Goal: Task Accomplishment & Management: Complete application form

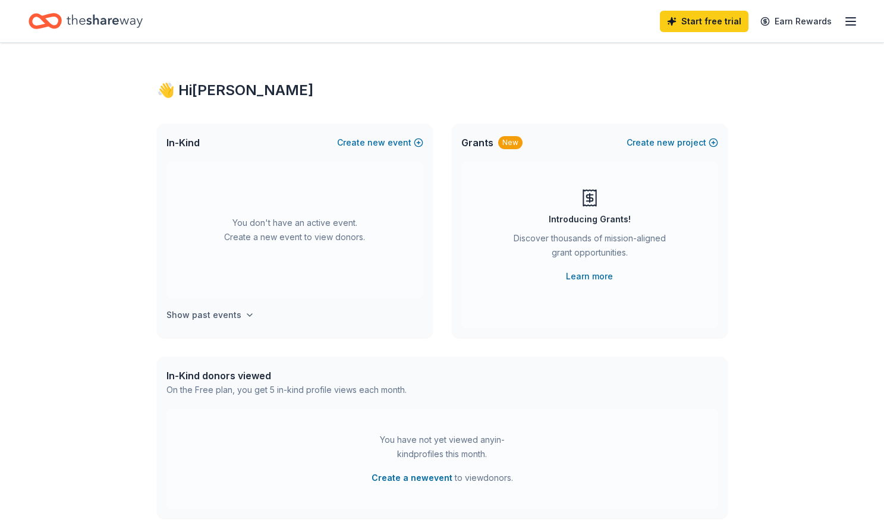
click at [221, 318] on h4 "Show past events" at bounding box center [204, 315] width 75 height 14
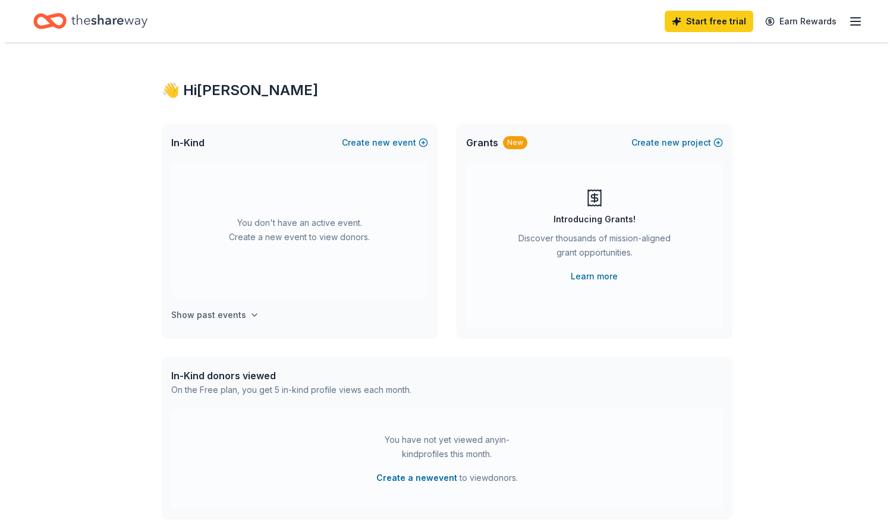
scroll to position [44, 0]
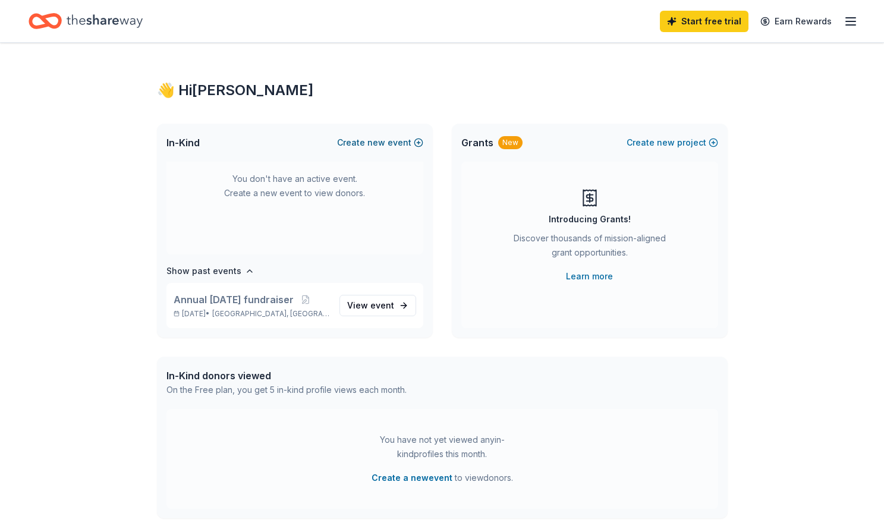
click at [345, 139] on button "Create new event" at bounding box center [380, 143] width 86 height 14
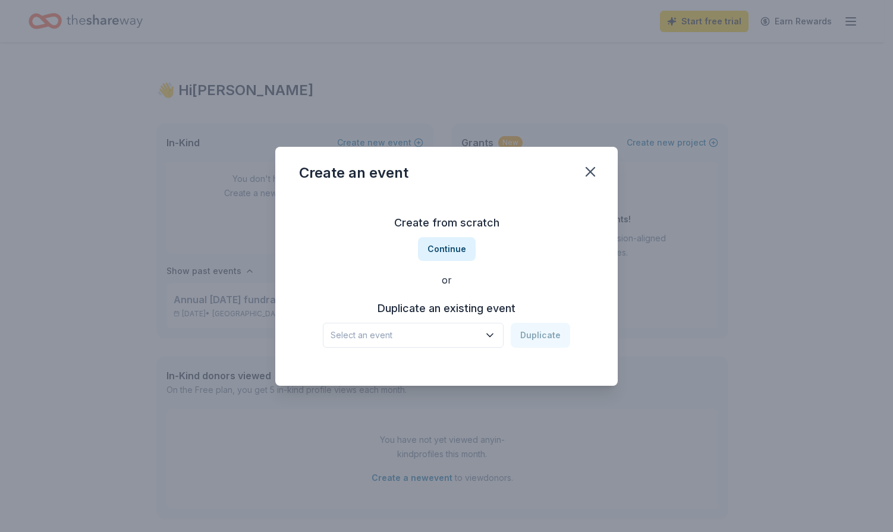
drag, startPoint x: 394, startPoint y: 310, endPoint x: 383, endPoint y: 325, distance: 19.2
click at [394, 310] on h3 "Duplicate an existing event" at bounding box center [446, 308] width 247 height 19
click at [376, 335] on span "Select an event" at bounding box center [405, 335] width 149 height 14
click at [366, 368] on div "Annual [DATE] fundraiser" at bounding box center [387, 367] width 104 height 14
click at [550, 334] on button "Duplicate" at bounding box center [540, 335] width 59 height 25
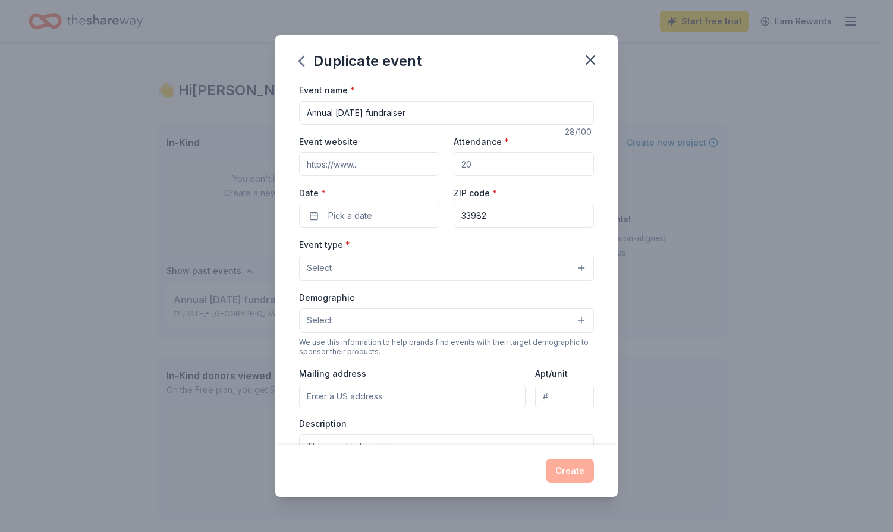
drag, startPoint x: 501, startPoint y: 173, endPoint x: 486, endPoint y: 169, distance: 15.9
click at [486, 169] on input "Attendance *" at bounding box center [524, 164] width 140 height 24
drag, startPoint x: 481, startPoint y: 164, endPoint x: 456, endPoint y: 162, distance: 25.0
click at [456, 162] on input "100" at bounding box center [524, 164] width 140 height 24
type input "150"
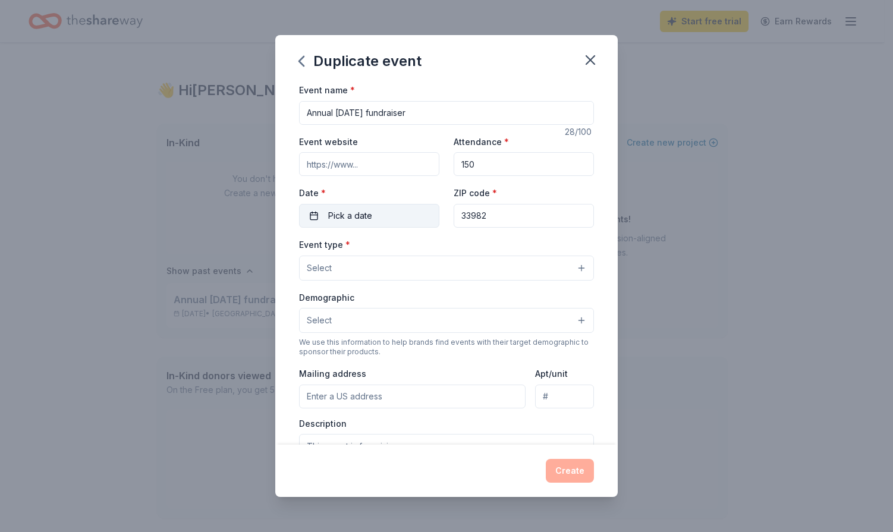
click at [356, 215] on span "Pick a date" at bounding box center [350, 216] width 44 height 14
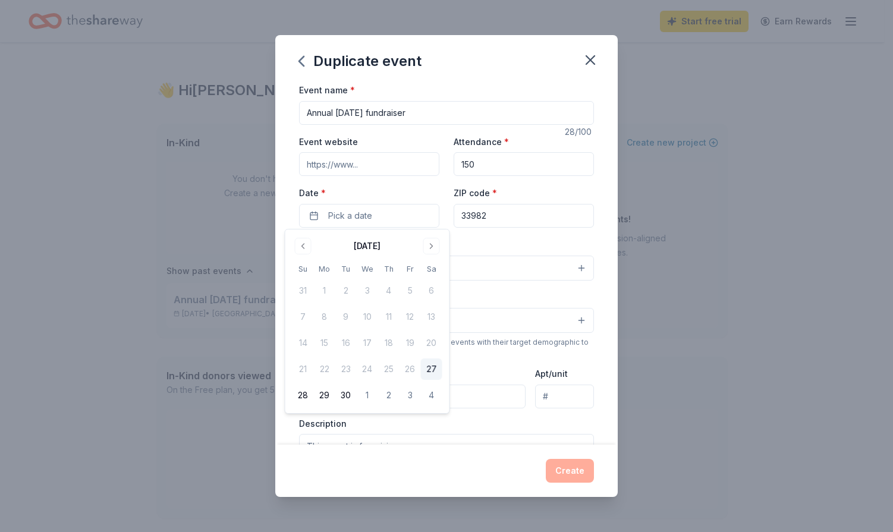
drag, startPoint x: 429, startPoint y: 241, endPoint x: 414, endPoint y: 273, distance: 34.6
click at [429, 241] on button "Go to next month" at bounding box center [431, 246] width 17 height 17
click at [404, 396] on button "31" at bounding box center [410, 395] width 21 height 21
click at [510, 239] on div "Event type * Select" at bounding box center [446, 258] width 295 height 43
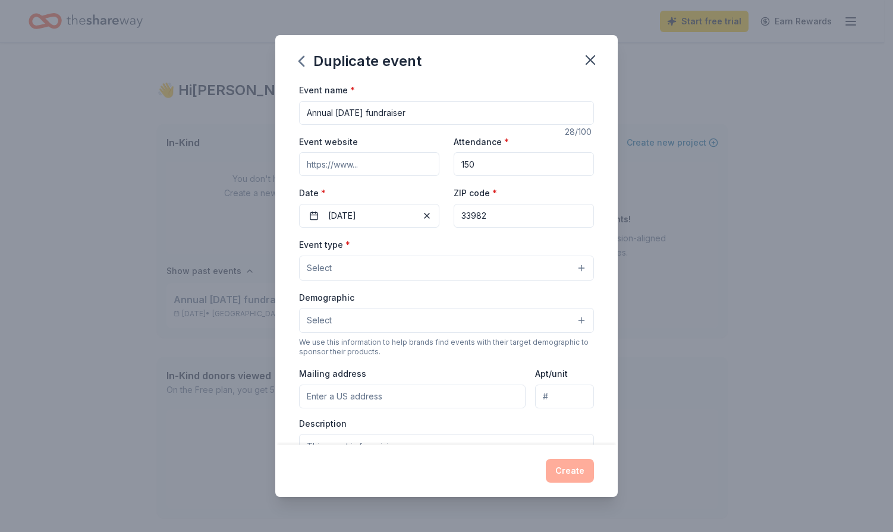
click at [355, 272] on button "Select" at bounding box center [446, 268] width 295 height 25
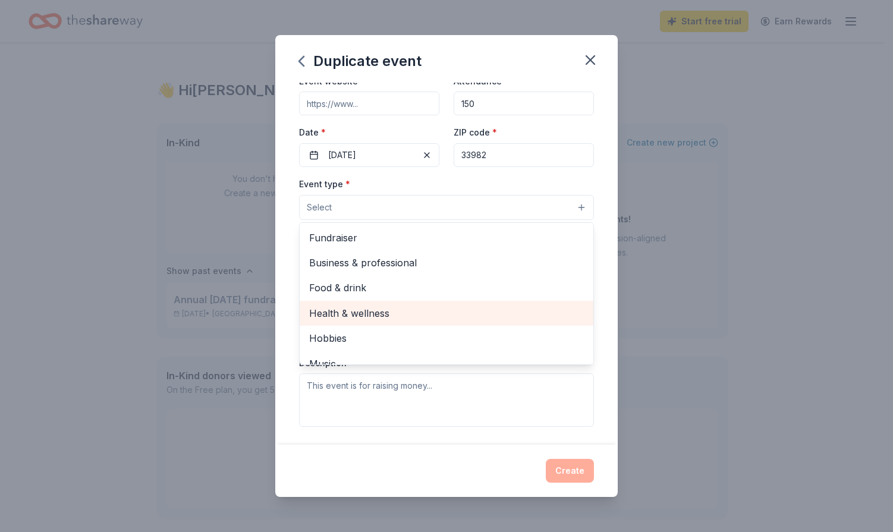
scroll to position [0, 0]
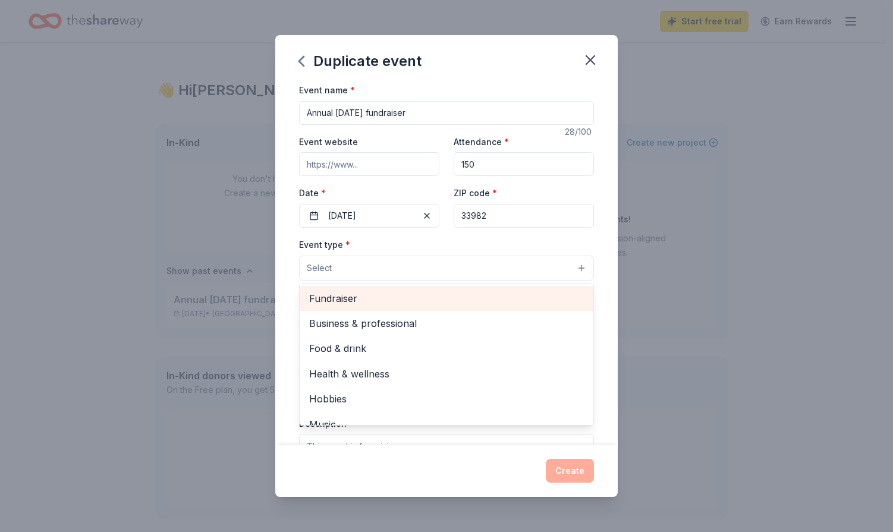
click at [337, 294] on span "Fundraiser" at bounding box center [446, 298] width 275 height 15
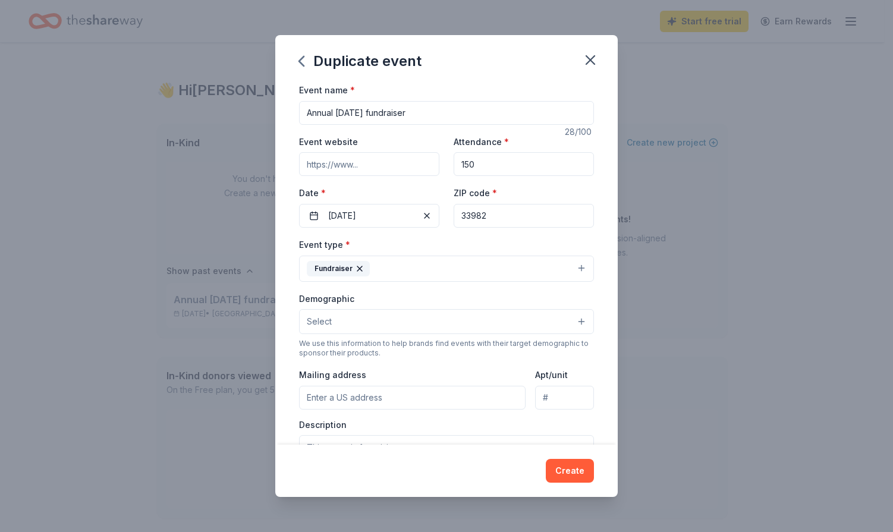
click at [425, 268] on button "Fundraiser" at bounding box center [446, 269] width 295 height 26
click at [396, 319] on button "Select" at bounding box center [446, 321] width 295 height 25
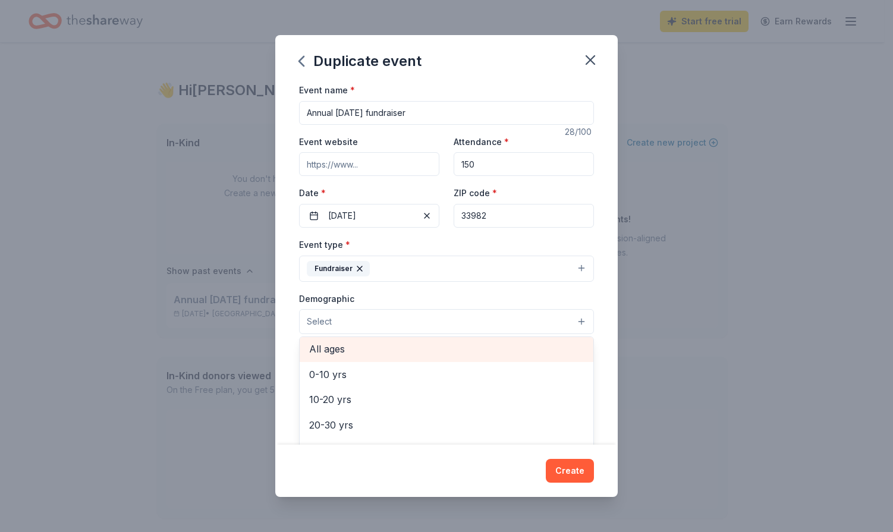
scroll to position [77, 0]
click at [357, 345] on span "All ages" at bounding box center [446, 350] width 275 height 15
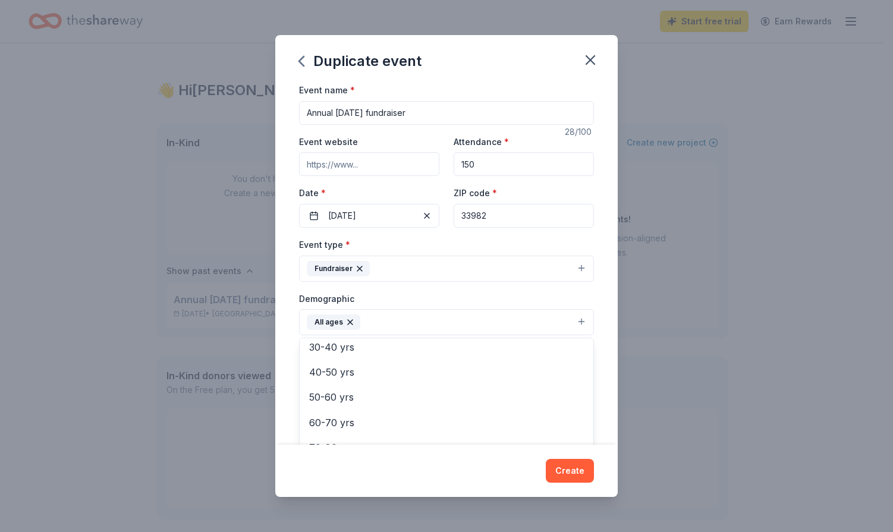
drag, startPoint x: 576, startPoint y: 473, endPoint x: 606, endPoint y: 357, distance: 119.7
click at [605, 359] on div "Duplicate event Event name * Annual Halloween fundraiser 28 /100 Event website …" at bounding box center [446, 266] width 343 height 462
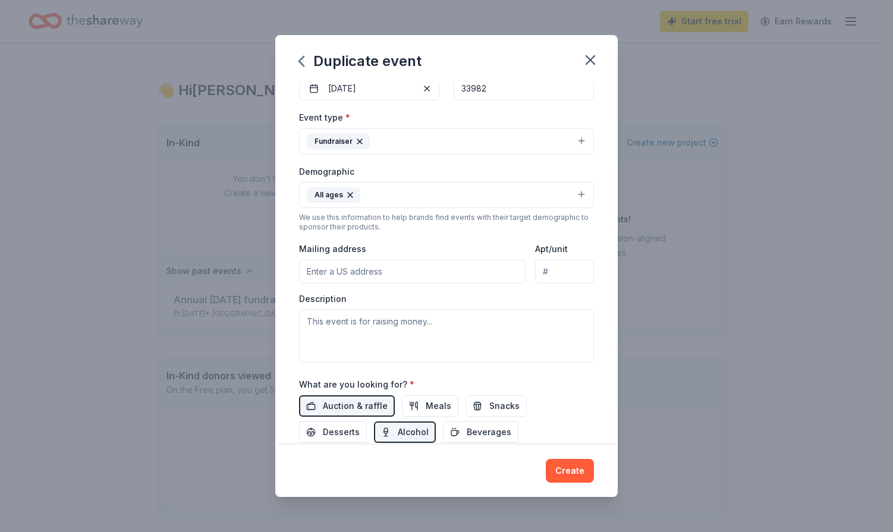
scroll to position [208, 0]
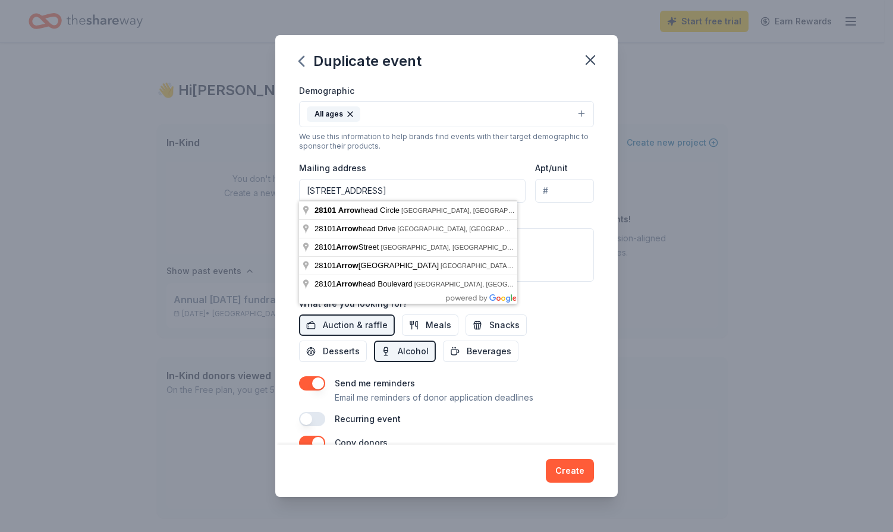
type input "28101 Arrowhead Circle, Punta Gorda, FL, 33982"
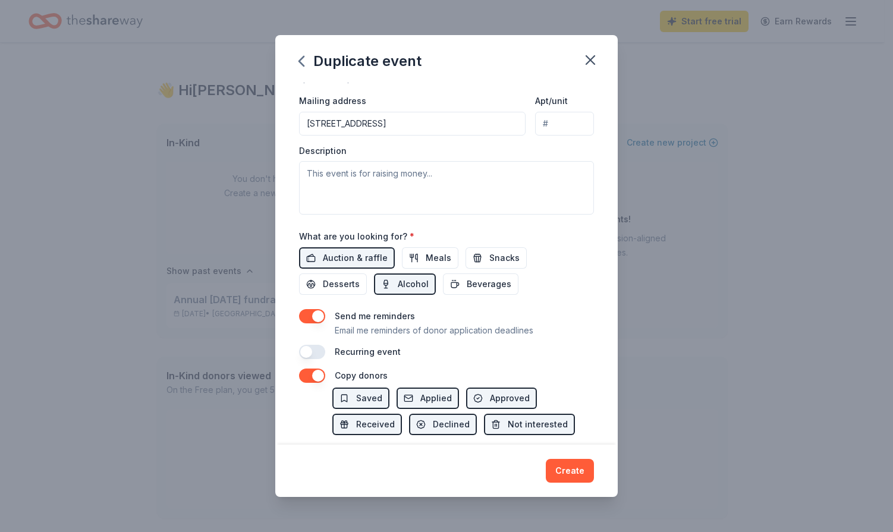
scroll to position [316, 0]
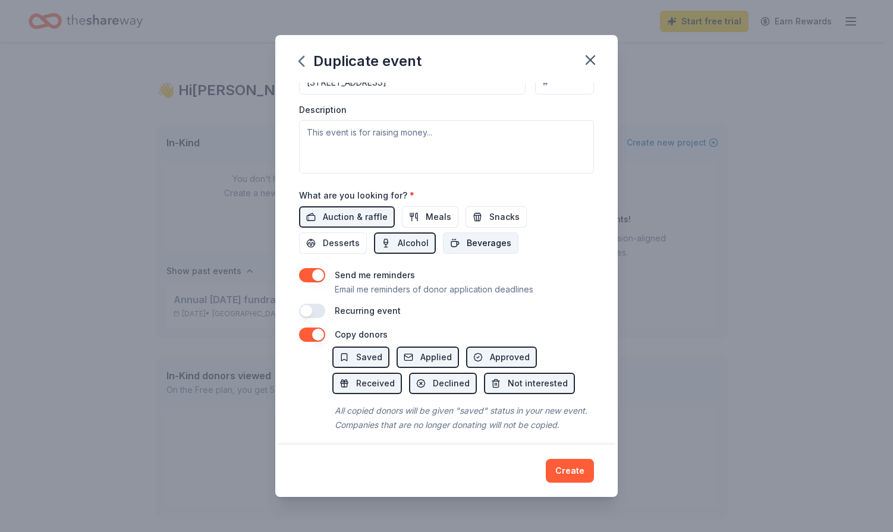
click at [482, 240] on span "Beverages" at bounding box center [489, 243] width 45 height 14
click at [497, 213] on span "Snacks" at bounding box center [504, 217] width 30 height 14
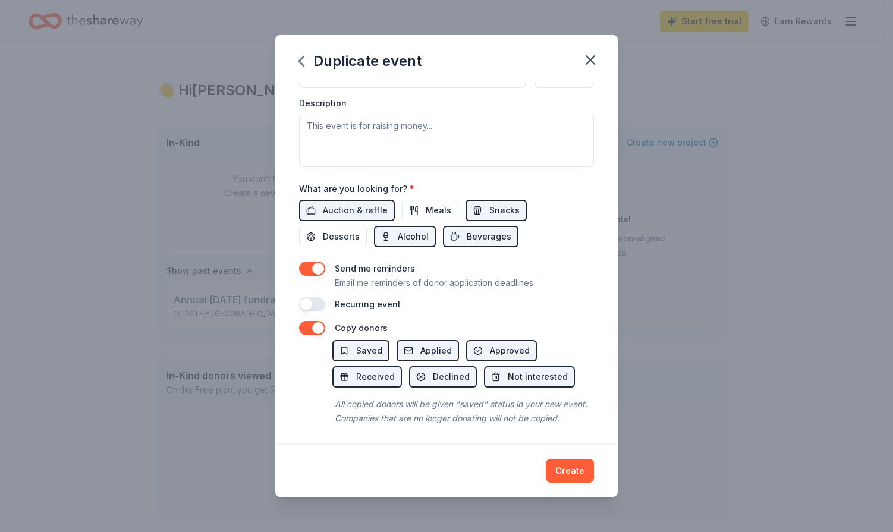
scroll to position [337, 0]
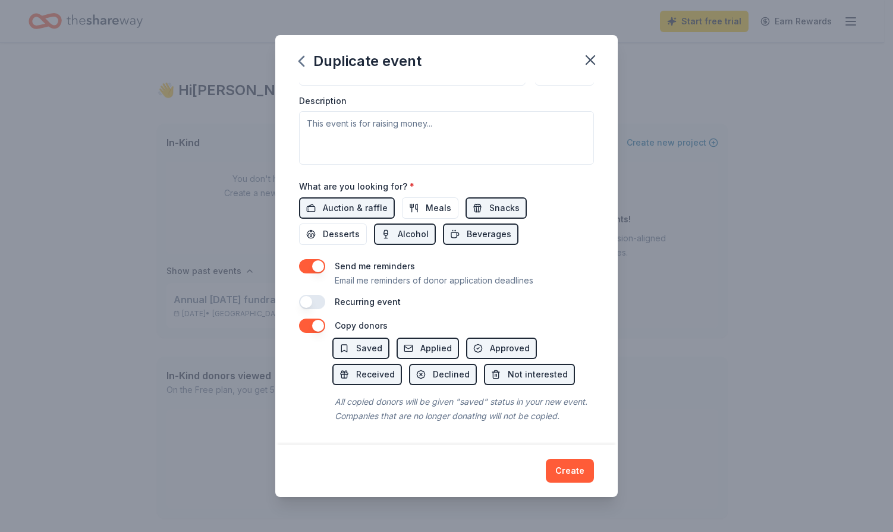
click at [311, 295] on button "button" at bounding box center [312, 302] width 26 height 14
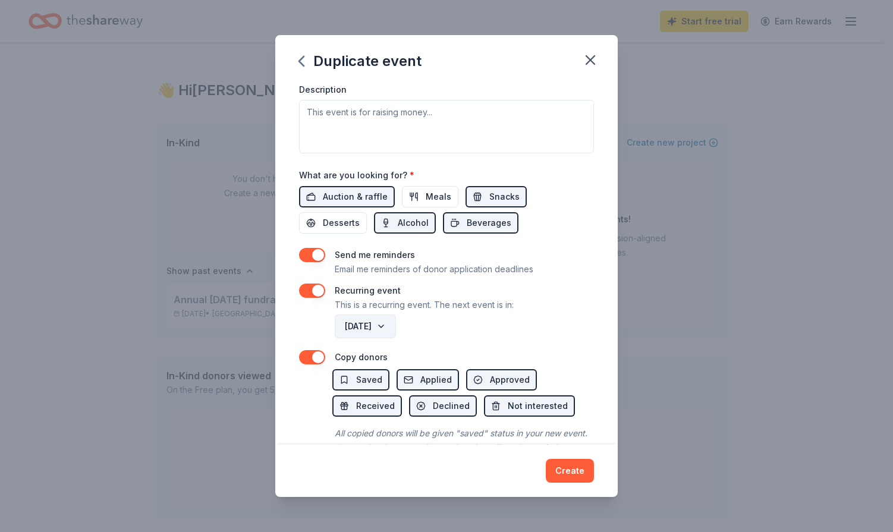
click at [396, 322] on button "October 2026" at bounding box center [365, 327] width 61 height 24
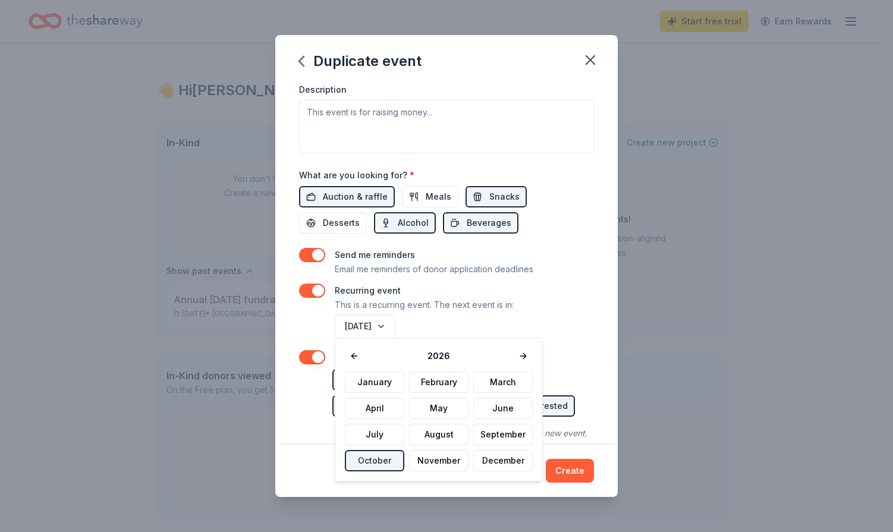
click at [466, 322] on div "October 2026" at bounding box center [463, 326] width 262 height 29
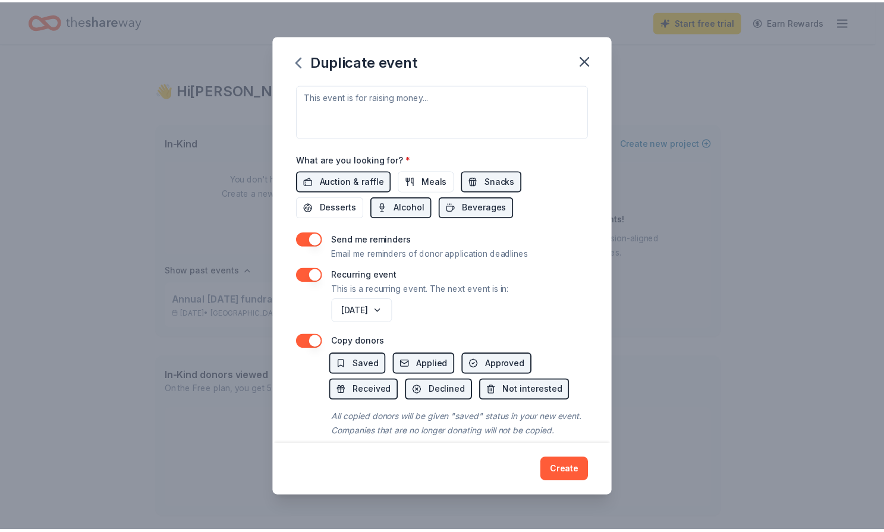
scroll to position [379, 0]
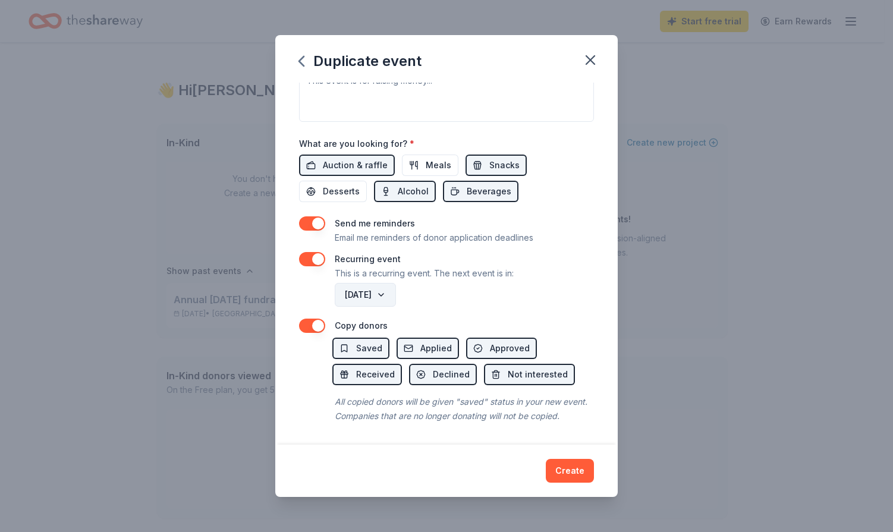
click at [381, 283] on button "October 2026" at bounding box center [365, 295] width 61 height 24
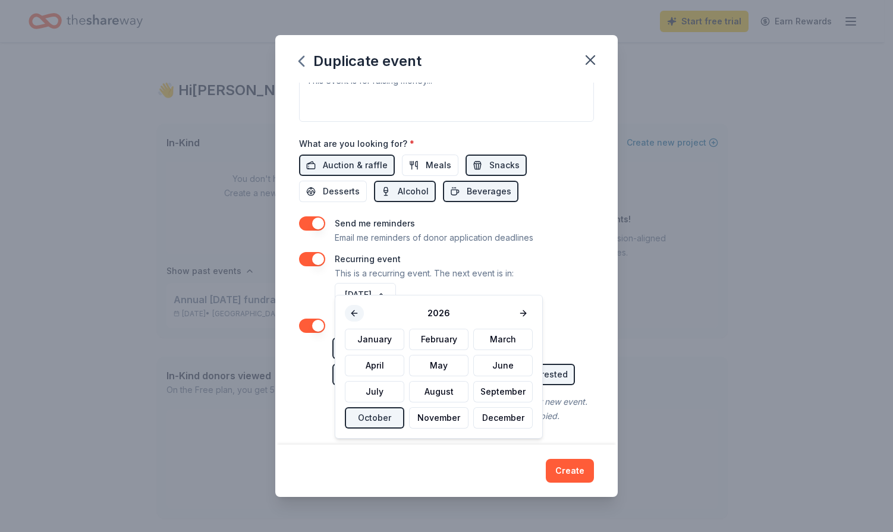
click at [356, 311] on button at bounding box center [354, 313] width 19 height 17
click at [379, 419] on button "October" at bounding box center [374, 417] width 59 height 21
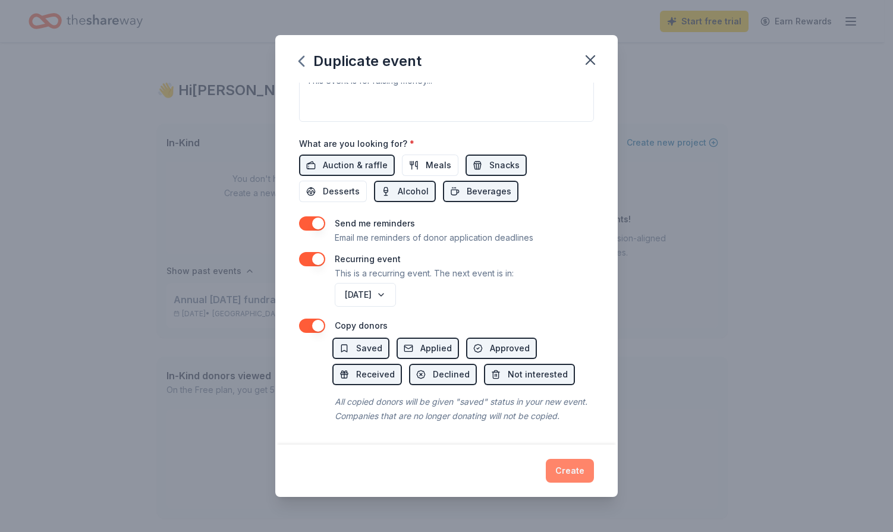
click at [572, 471] on button "Create" at bounding box center [570, 471] width 48 height 24
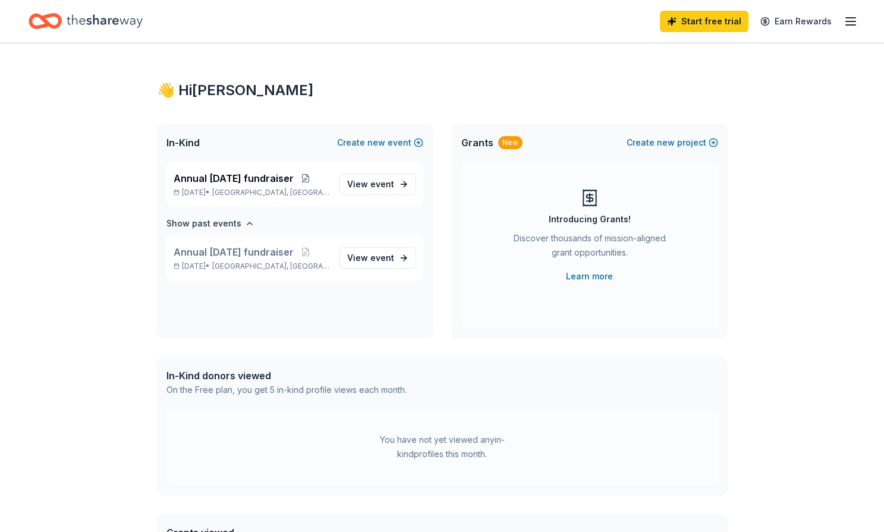
scroll to position [0, 0]
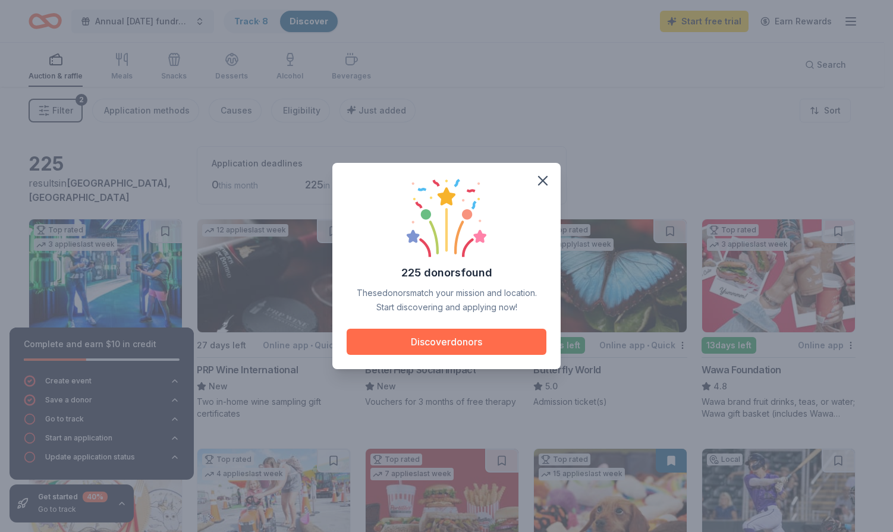
click at [444, 345] on button "Discover donors" at bounding box center [447, 342] width 200 height 26
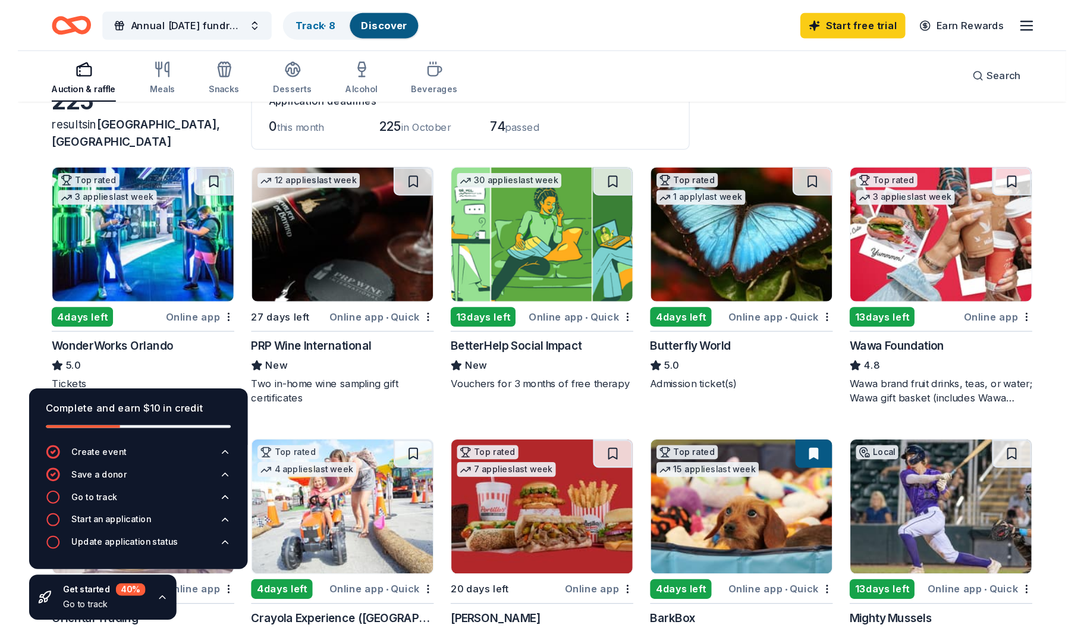
scroll to position [140, 0]
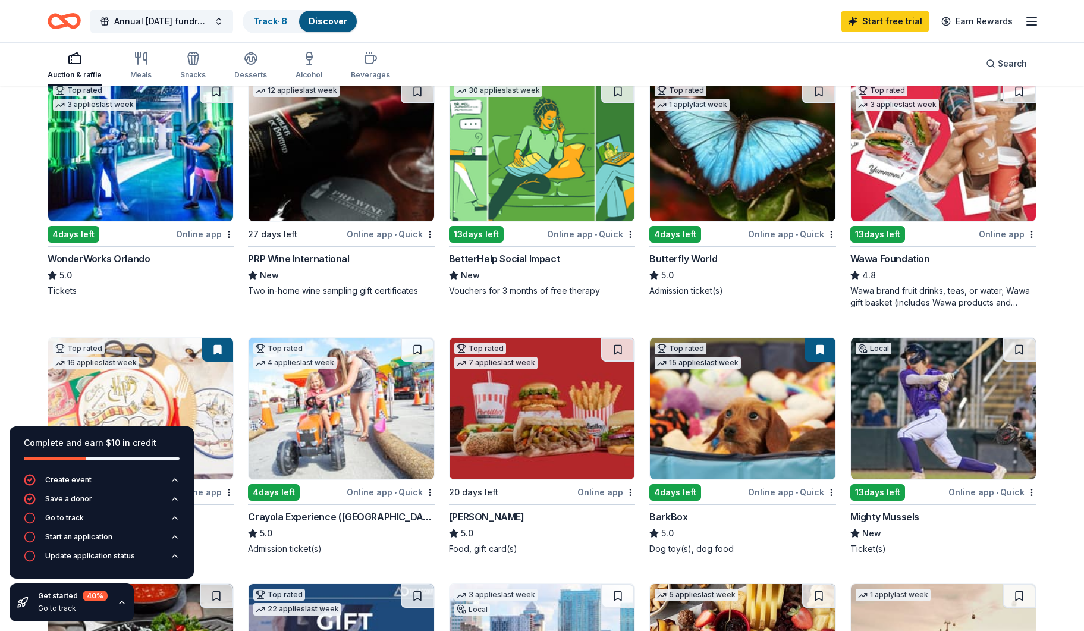
click at [884, 233] on div "13 days left" at bounding box center [877, 234] width 55 height 17
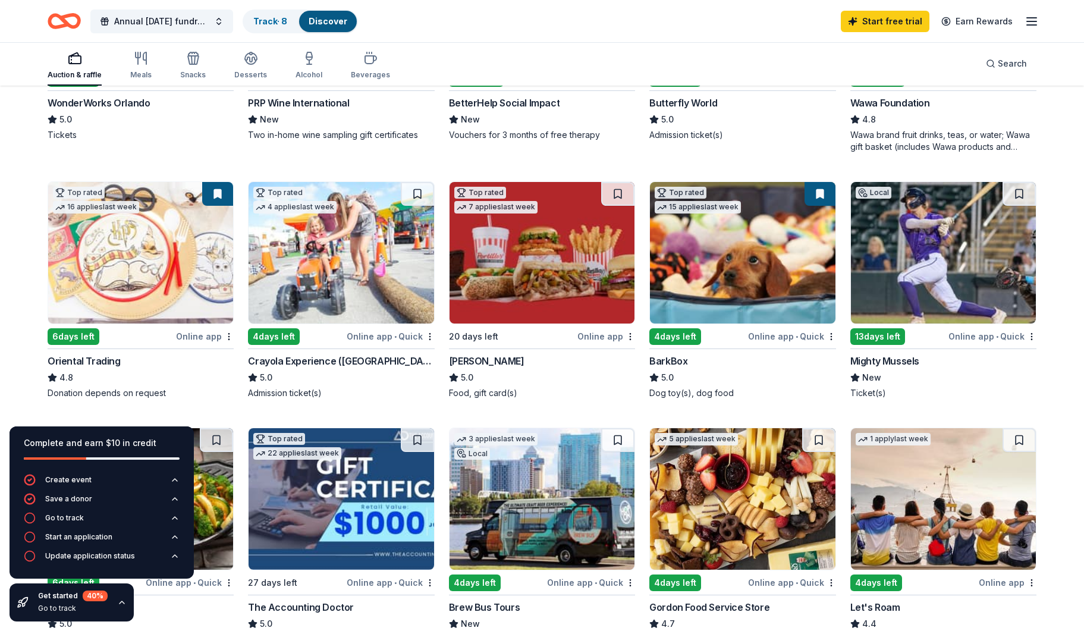
scroll to position [373, 0]
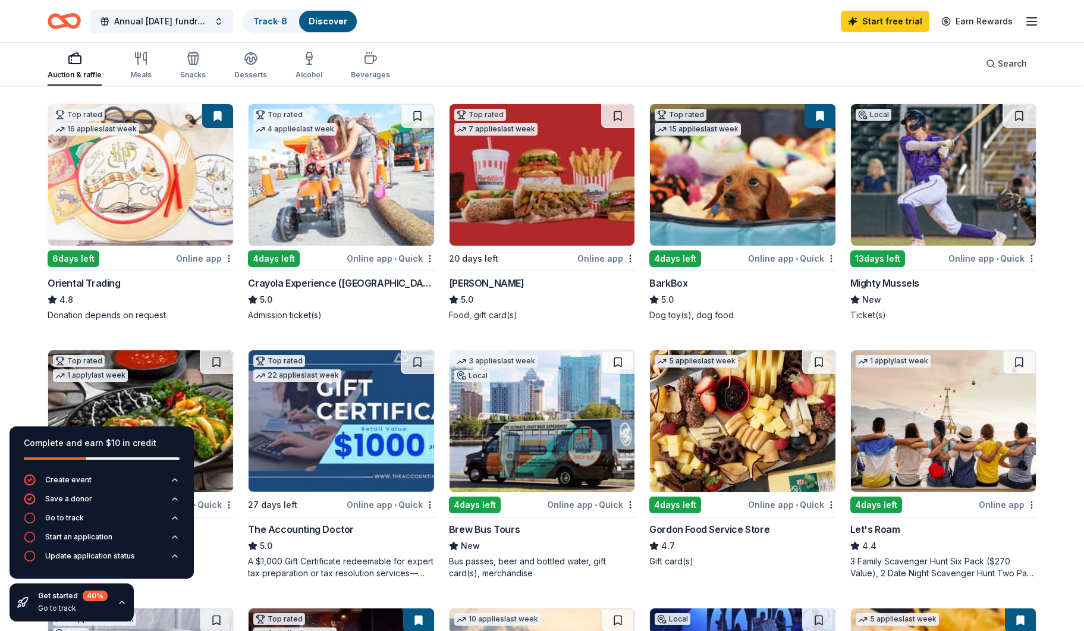
click at [76, 261] on div "6 days left" at bounding box center [74, 258] width 52 height 17
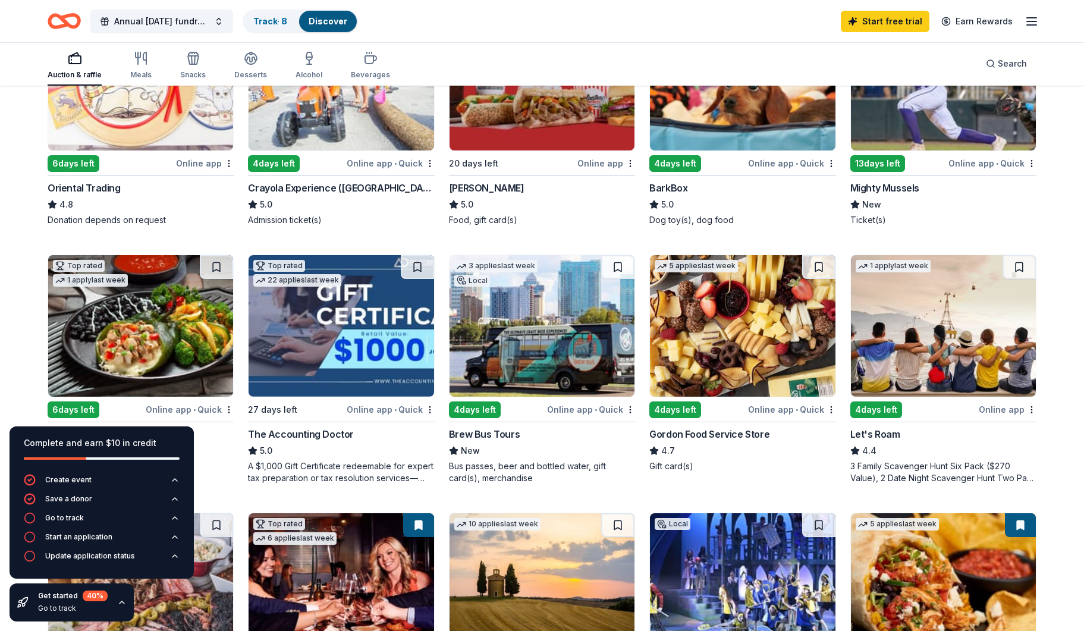
scroll to position [356, 0]
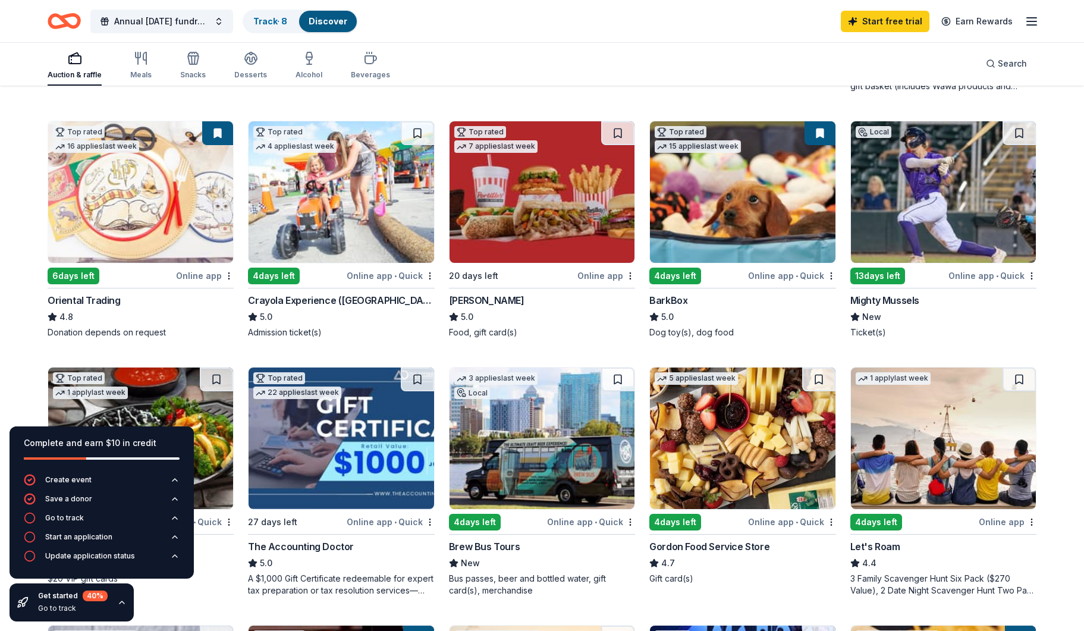
click at [376, 240] on img at bounding box center [341, 192] width 185 height 142
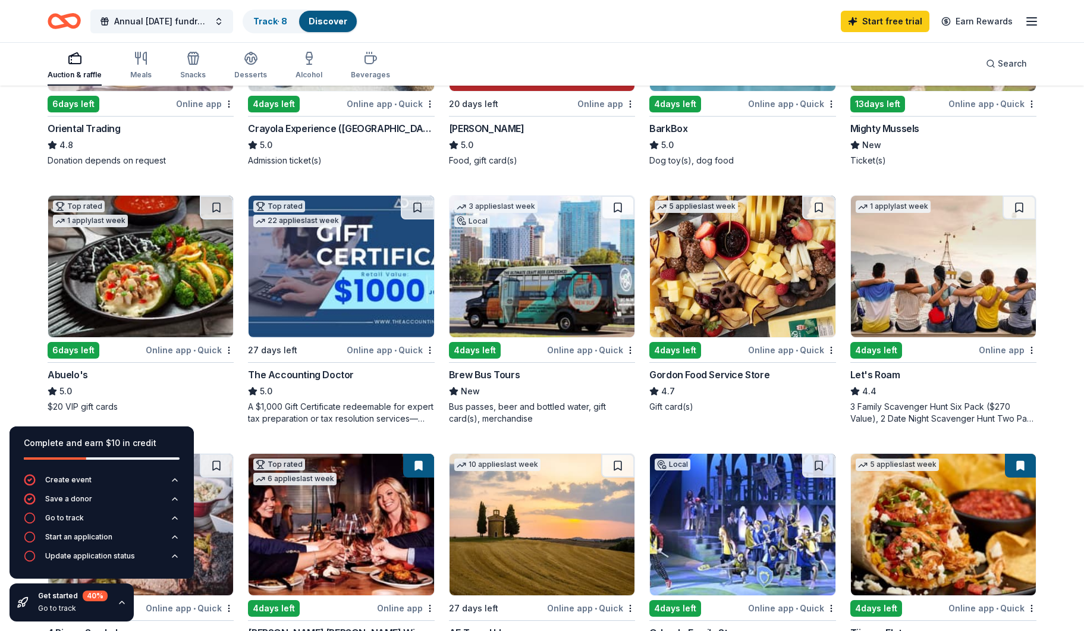
scroll to position [545, 0]
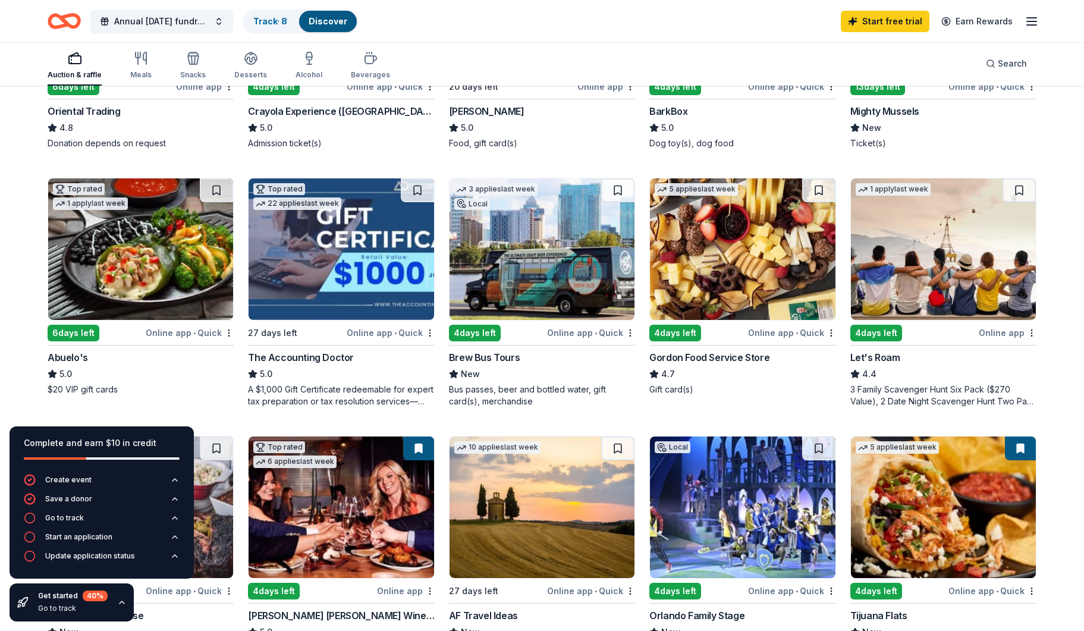
click at [118, 284] on img at bounding box center [140, 249] width 185 height 142
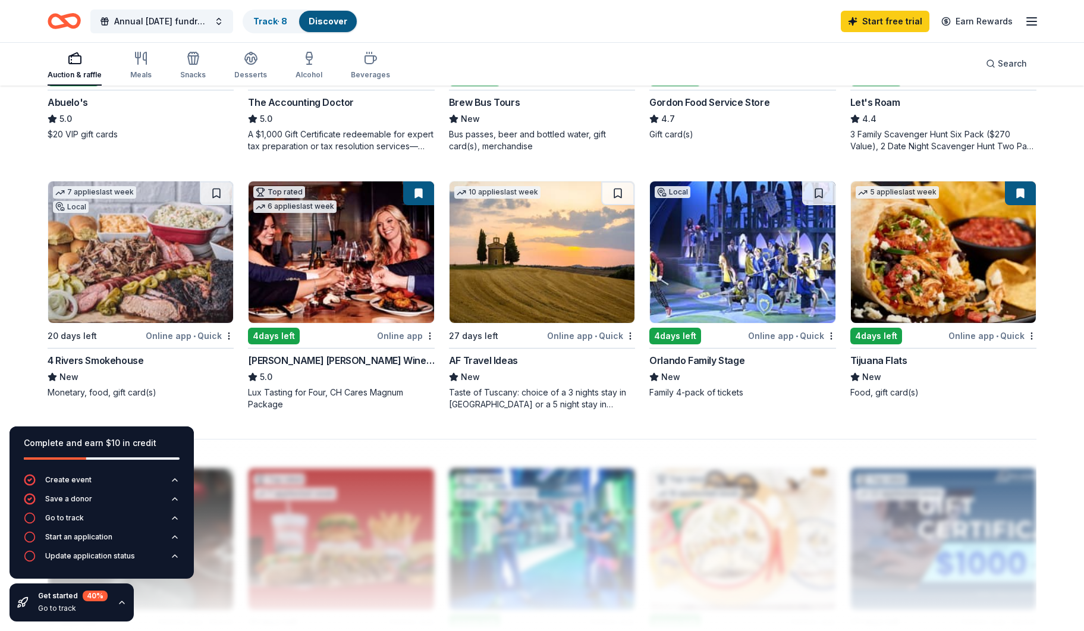
scroll to position [881, 0]
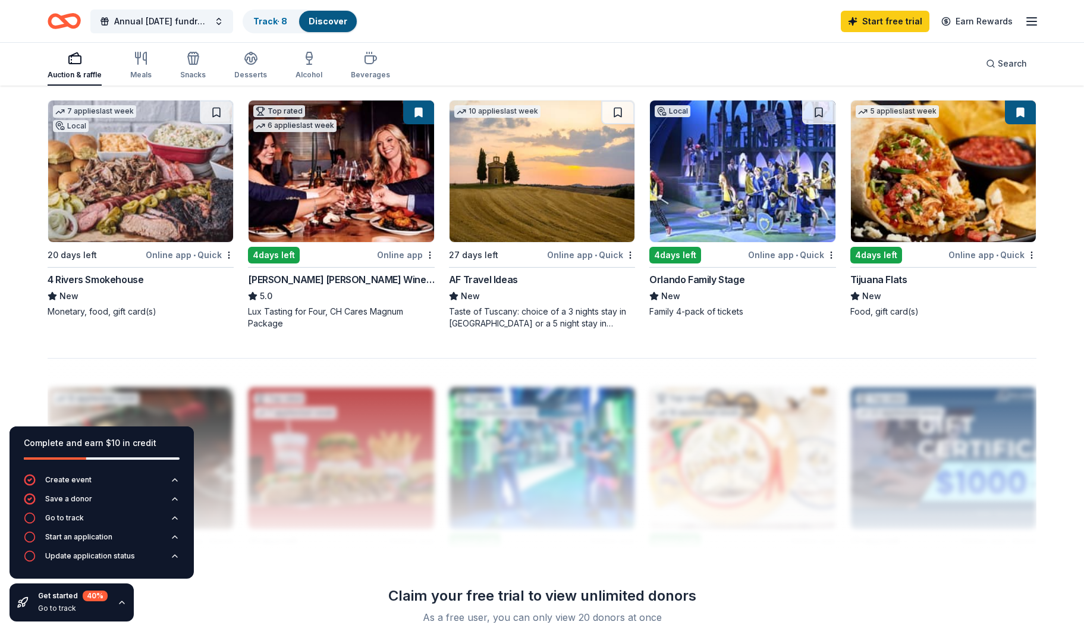
click at [332, 191] on img at bounding box center [341, 172] width 185 height 142
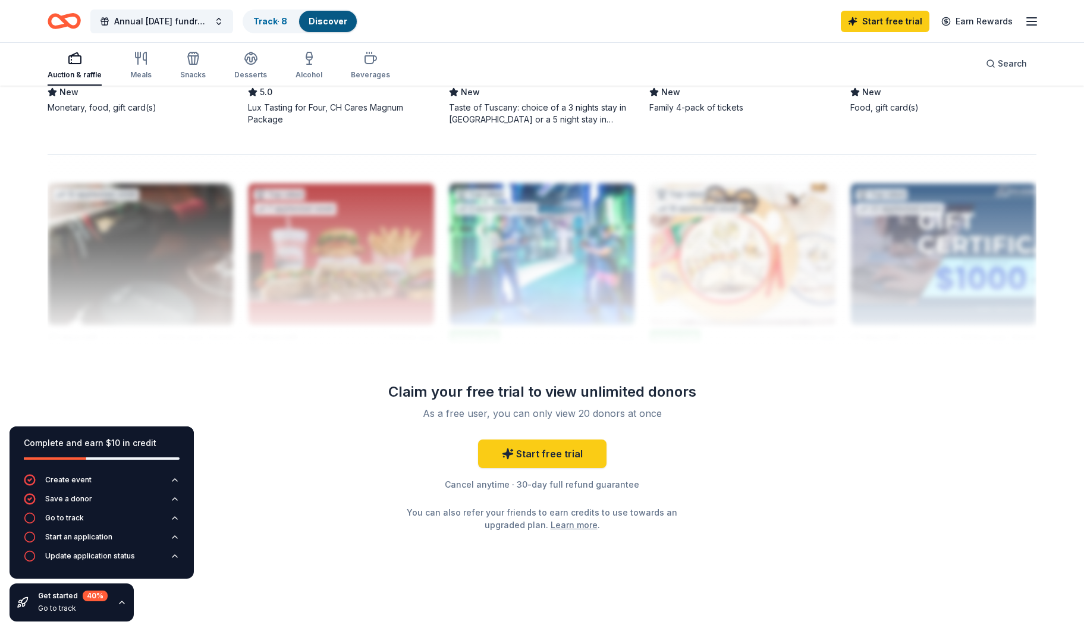
scroll to position [712, 0]
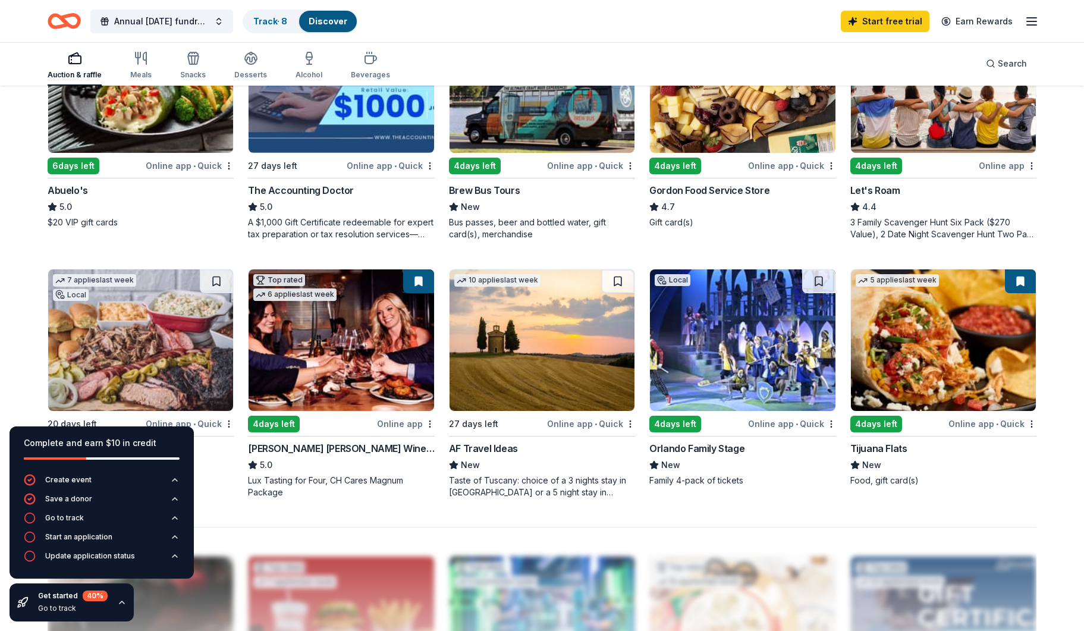
click at [878, 425] on div "4 days left" at bounding box center [876, 424] width 52 height 17
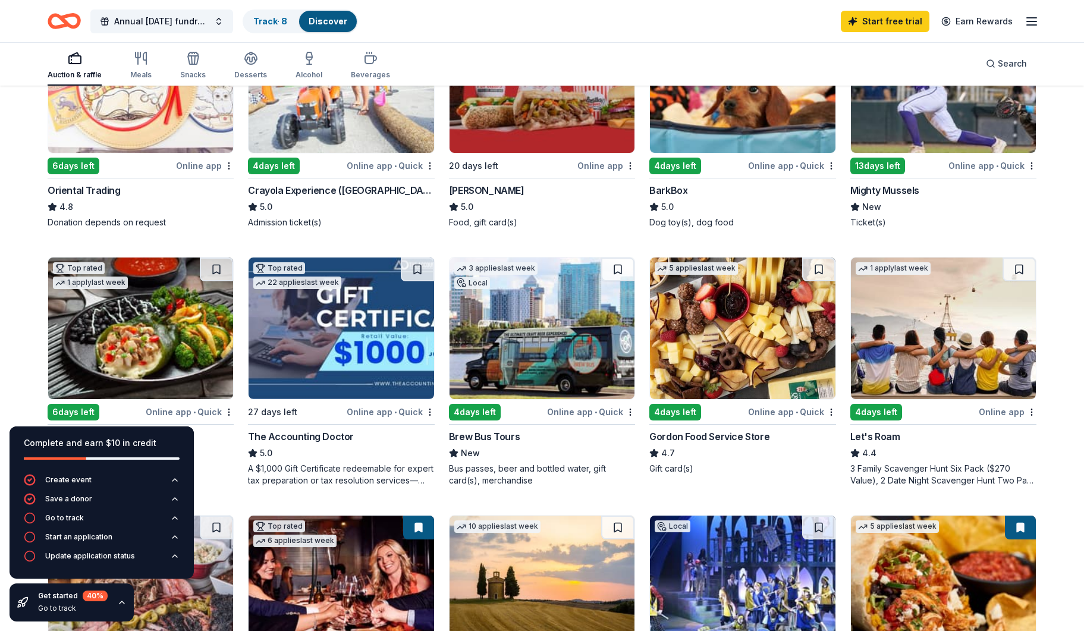
scroll to position [168, 0]
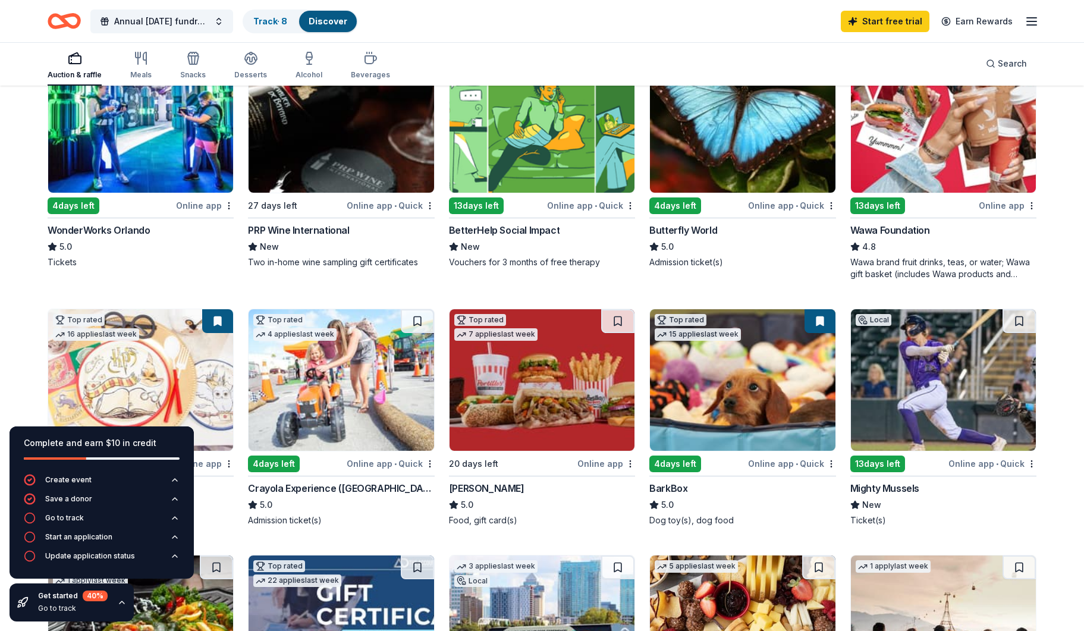
click at [884, 16] on div "Annual Halloween fundraiser Track · 8 Discover Start free trial Earn Rewards" at bounding box center [542, 21] width 1084 height 42
click at [884, 20] on icon "button" at bounding box center [1032, 21] width 14 height 14
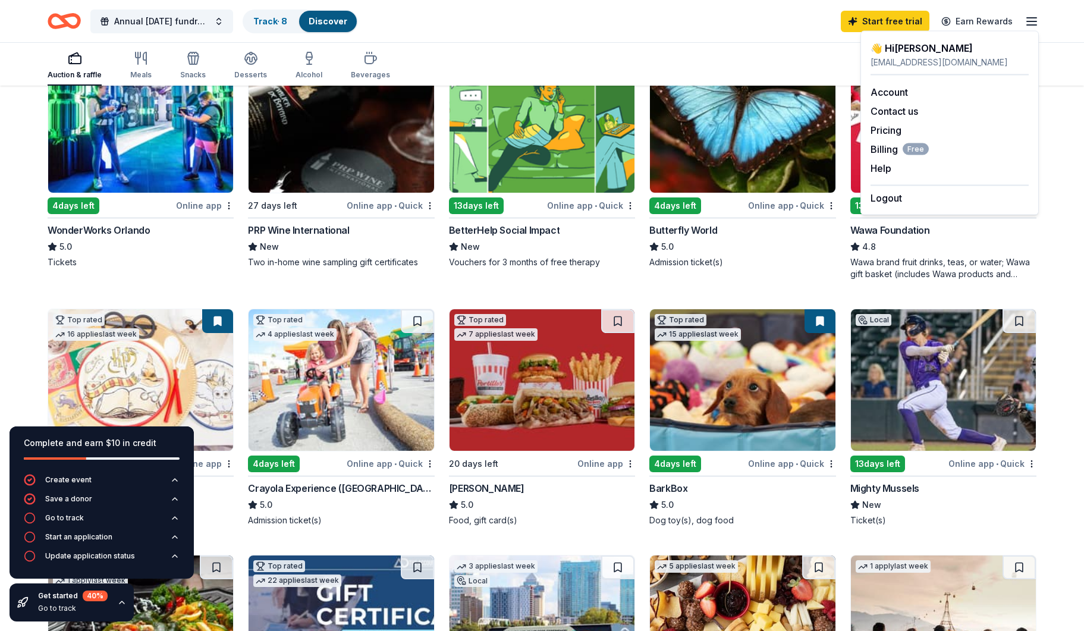
click at [884, 20] on icon "button" at bounding box center [1032, 21] width 14 height 14
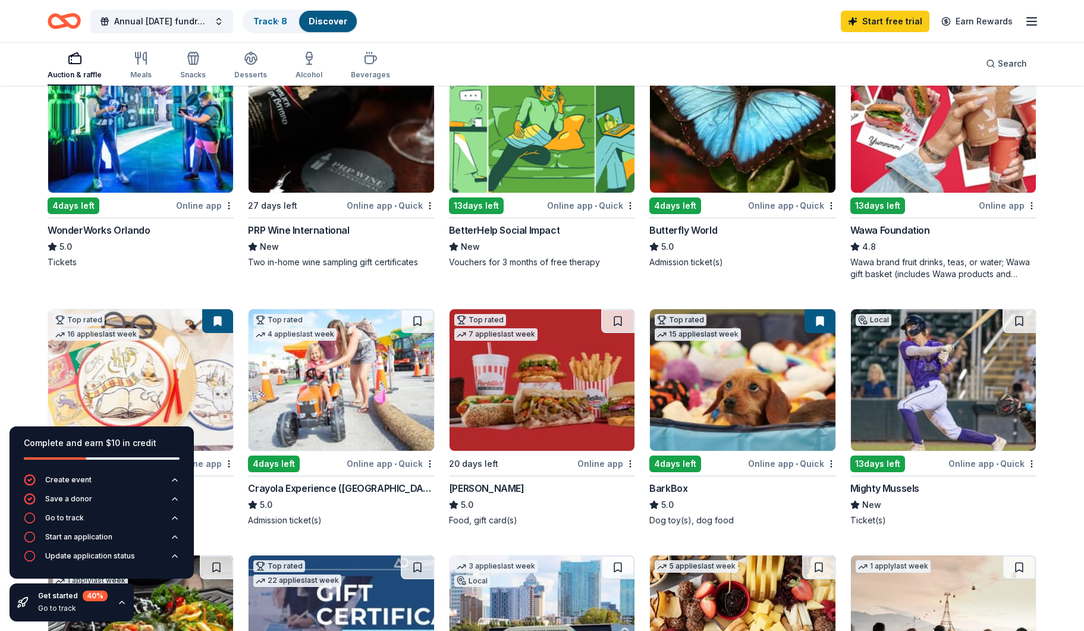
click at [884, 20] on icon "button" at bounding box center [1032, 21] width 14 height 14
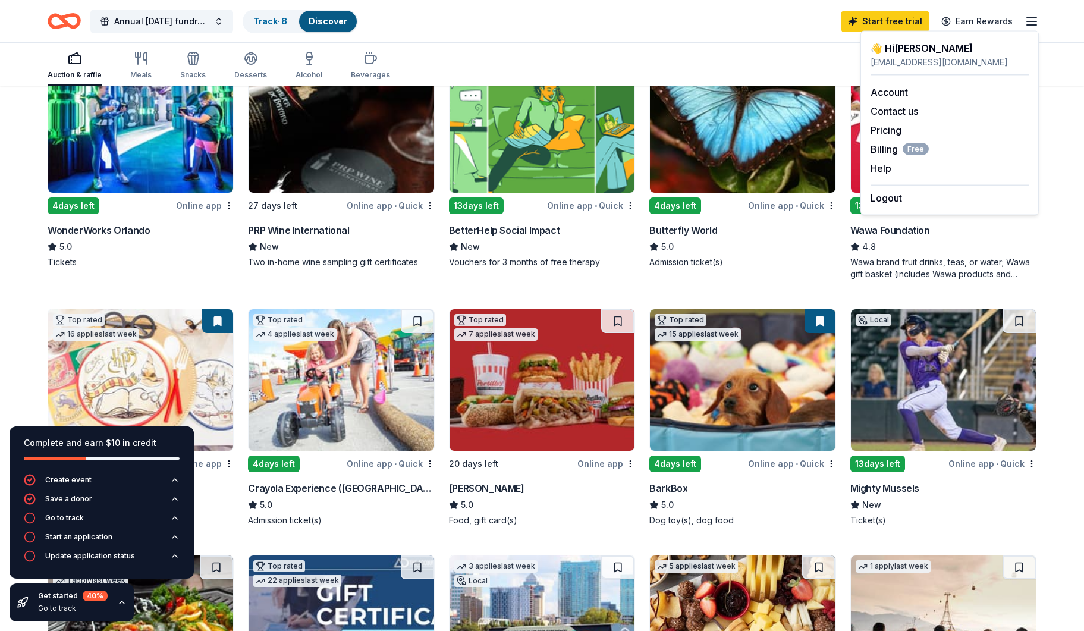
click at [884, 51] on div "👋 Hi Jami" at bounding box center [950, 48] width 158 height 14
click at [884, 90] on link "Account" at bounding box center [889, 92] width 37 height 12
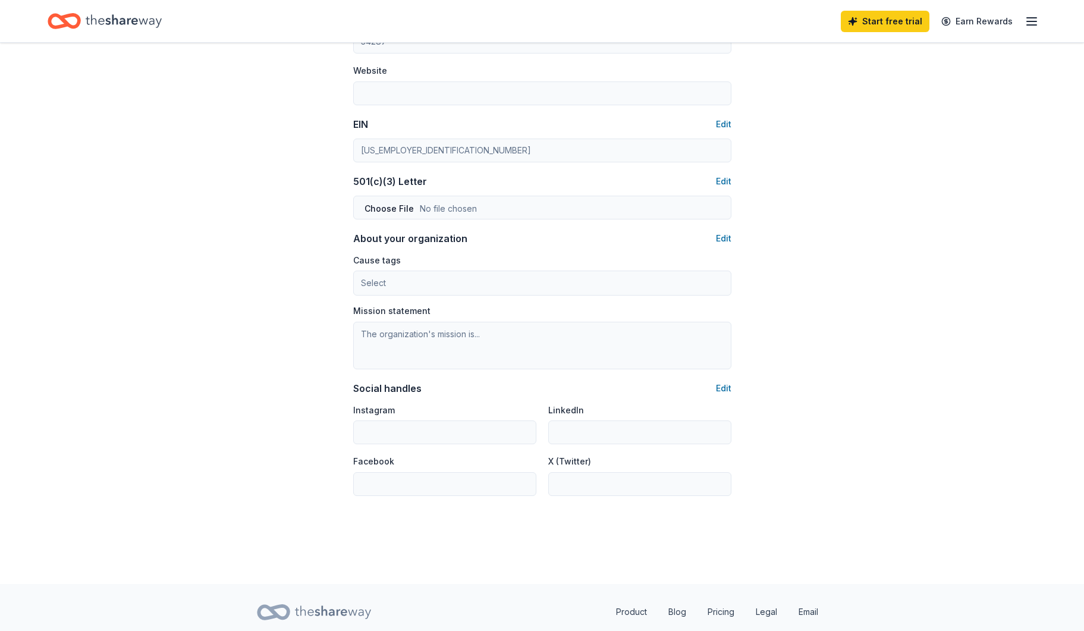
scroll to position [555, 0]
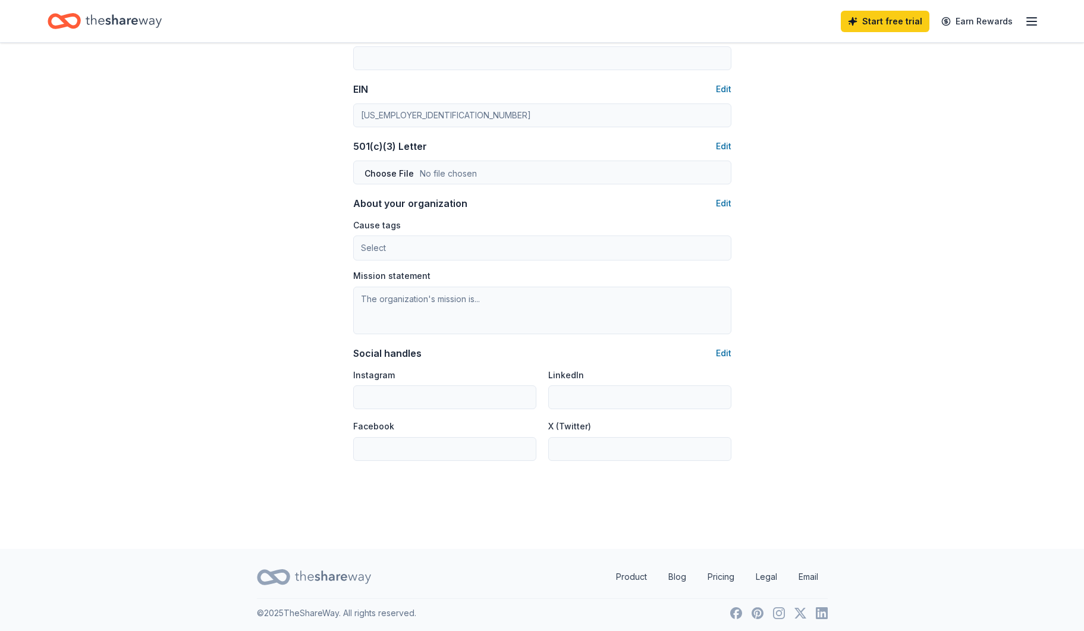
click at [417, 184] on div "Organization profile Edit Organization name charlotte county firefighters for k…" at bounding box center [542, 174] width 378 height 571
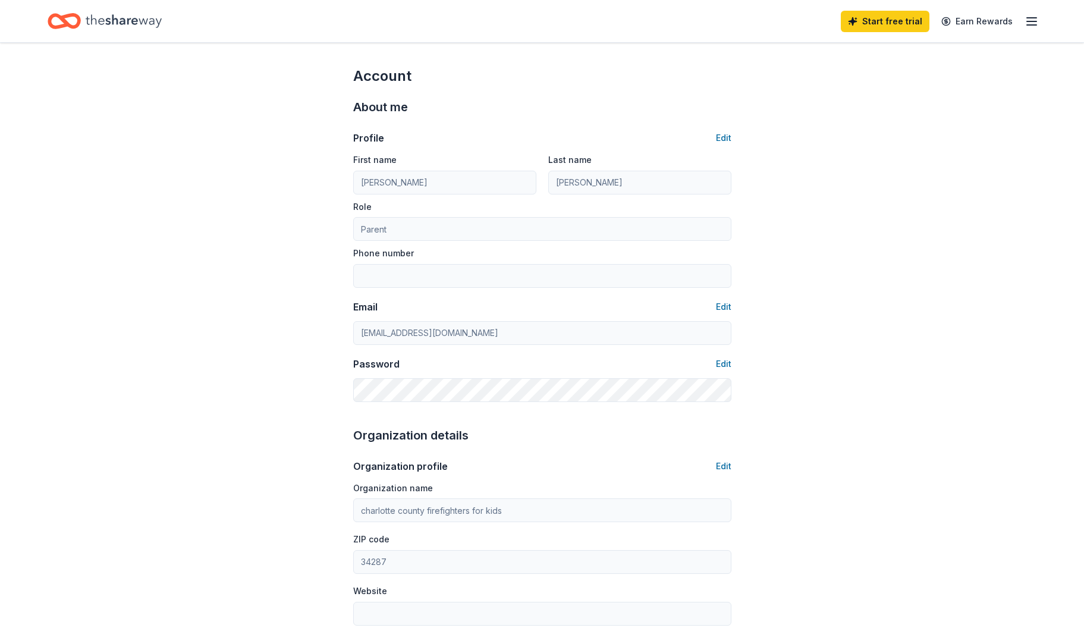
click at [884, 25] on line "button" at bounding box center [1032, 25] width 10 height 0
click at [884, 128] on link "Pricing" at bounding box center [886, 130] width 31 height 12
click at [884, 129] on link "Pricing" at bounding box center [886, 130] width 31 height 12
click at [884, 153] on span "Billing Free" at bounding box center [900, 149] width 58 height 14
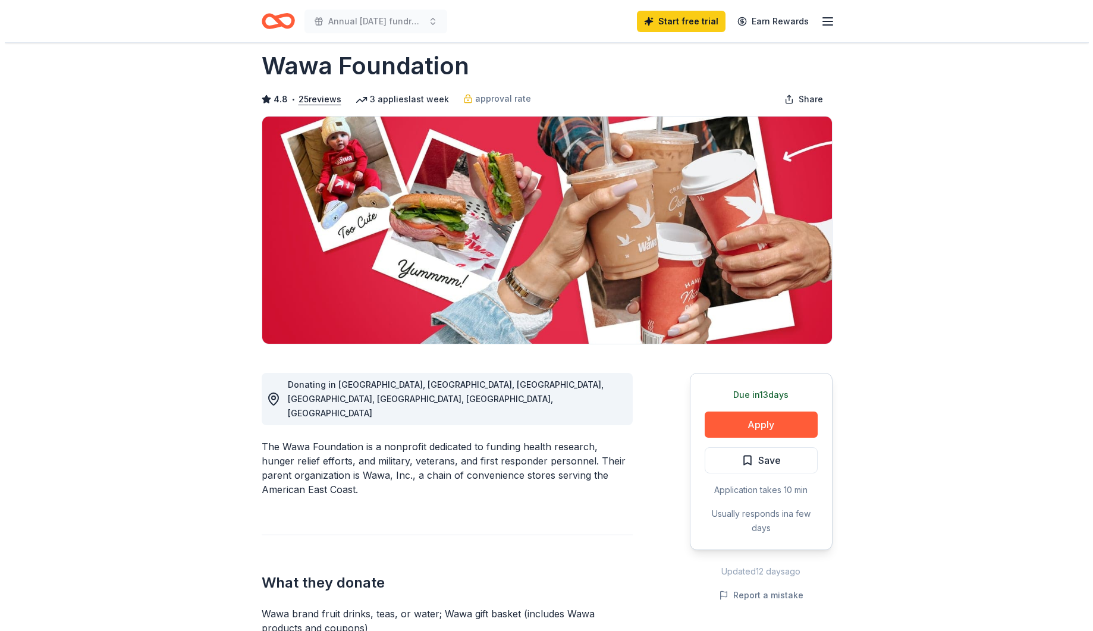
scroll to position [54, 0]
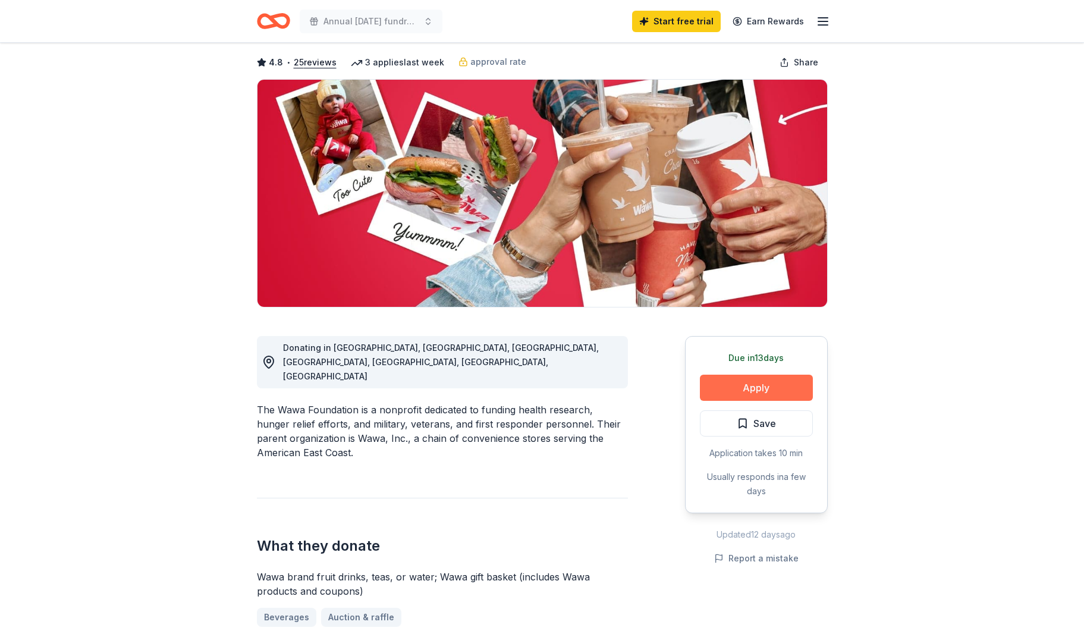
click at [747, 395] on button "Apply" at bounding box center [756, 388] width 113 height 26
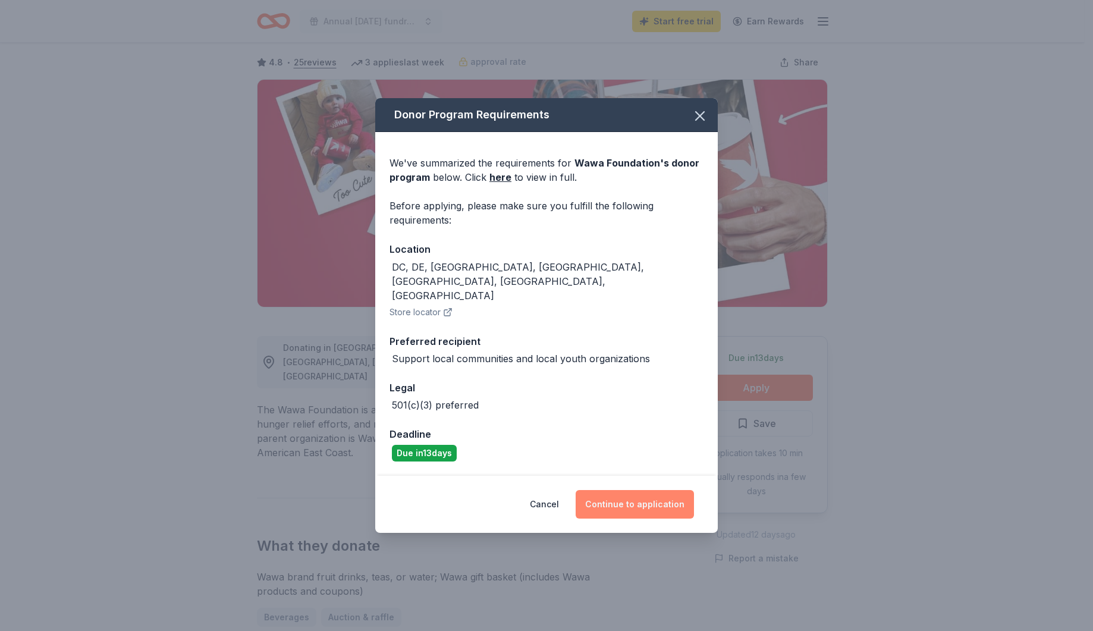
click at [625, 492] on button "Continue to application" at bounding box center [635, 504] width 118 height 29
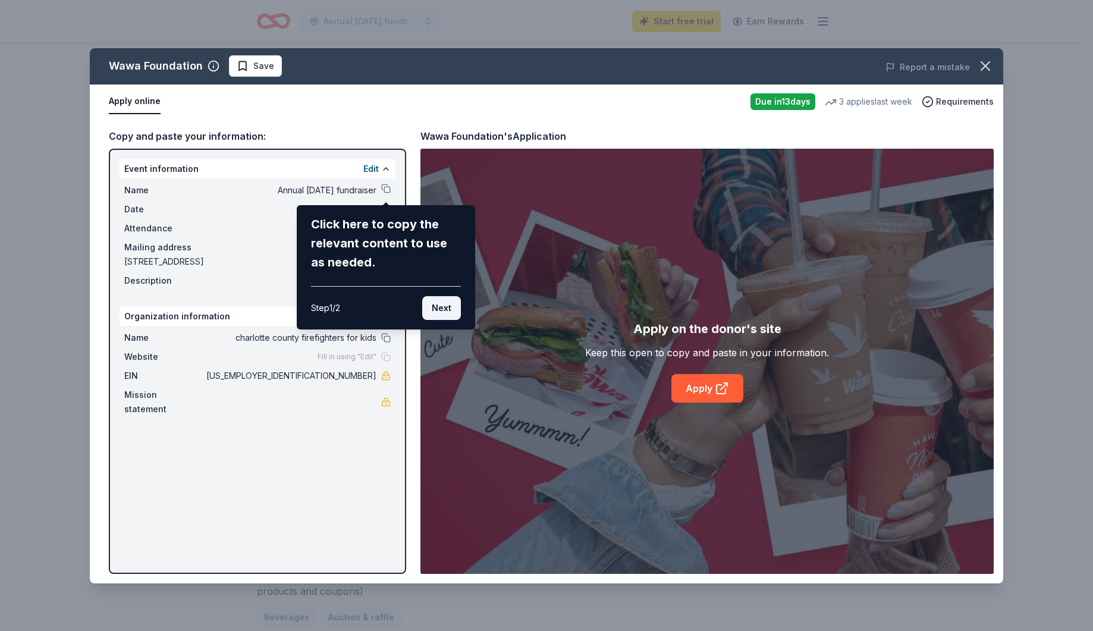
click at [438, 307] on button "Next" at bounding box center [441, 308] width 39 height 24
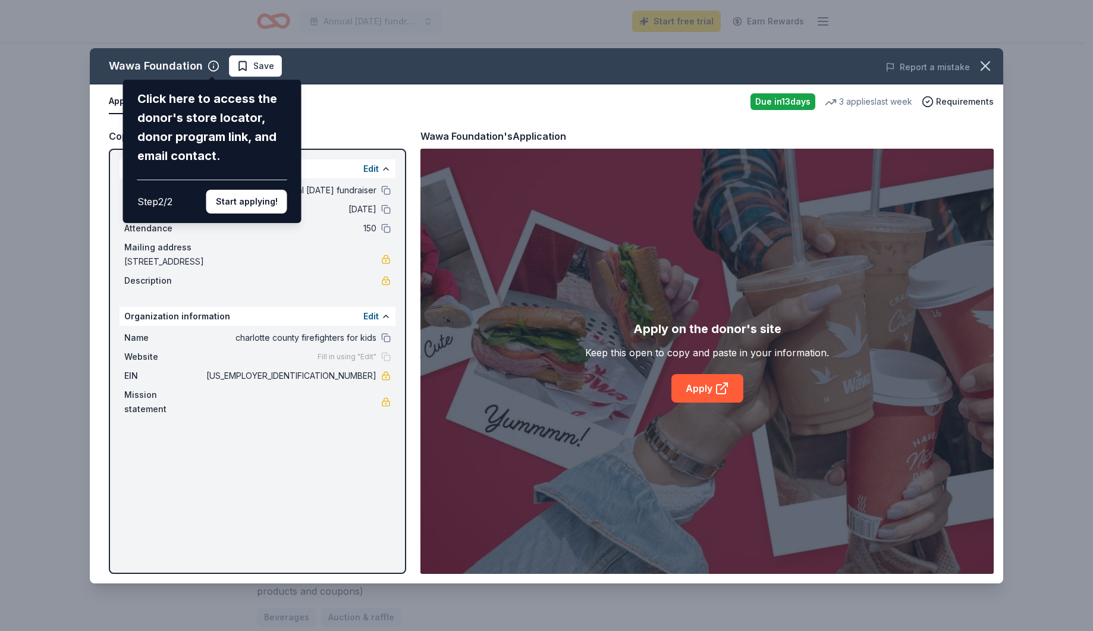
click at [247, 190] on button "Start applying!" at bounding box center [246, 202] width 81 height 24
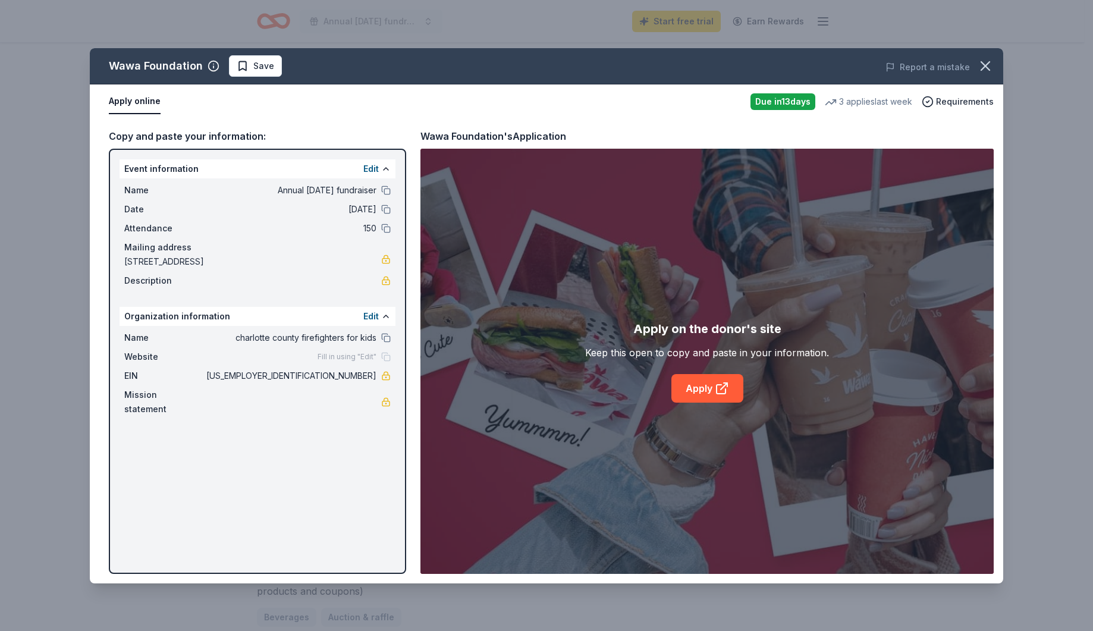
drag, startPoint x: 704, startPoint y: 391, endPoint x: 563, endPoint y: 400, distance: 141.2
click at [563, 400] on div "Wawa Foundation Save Report a mistake Apply online Due in 13 days 3 applies las…" at bounding box center [546, 315] width 913 height 535
click at [677, 387] on link "Apply" at bounding box center [707, 388] width 72 height 29
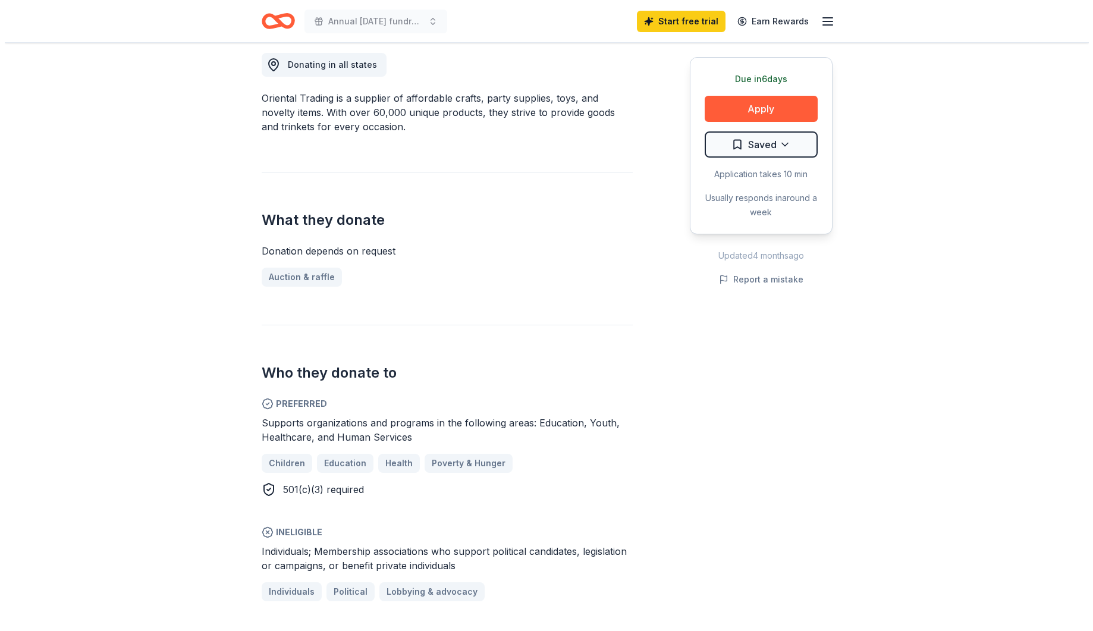
scroll to position [221, 0]
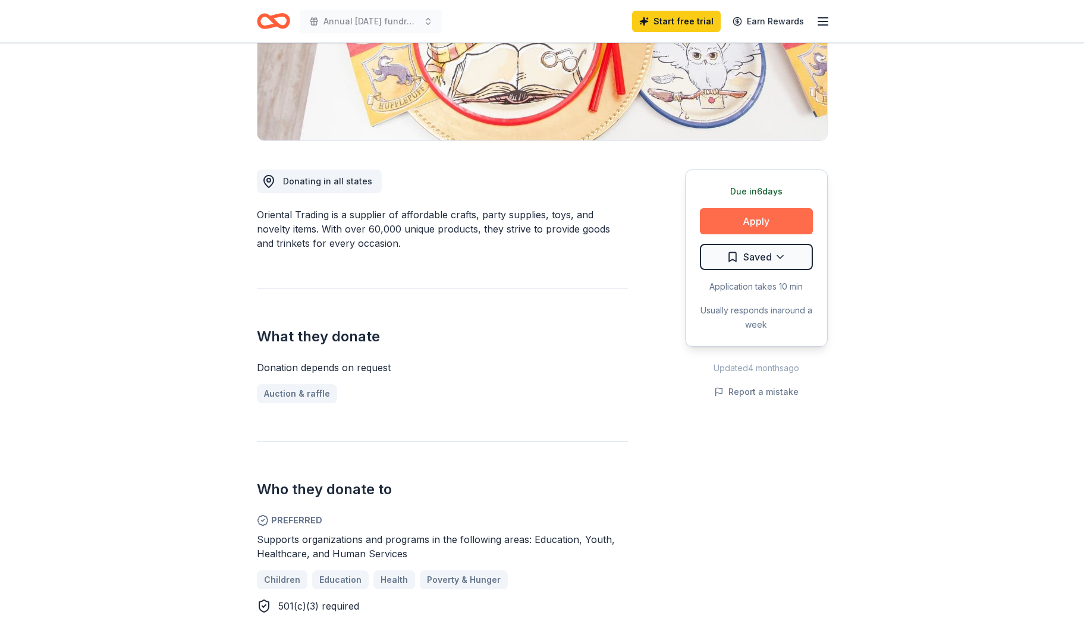
click at [751, 232] on button "Apply" at bounding box center [756, 221] width 113 height 26
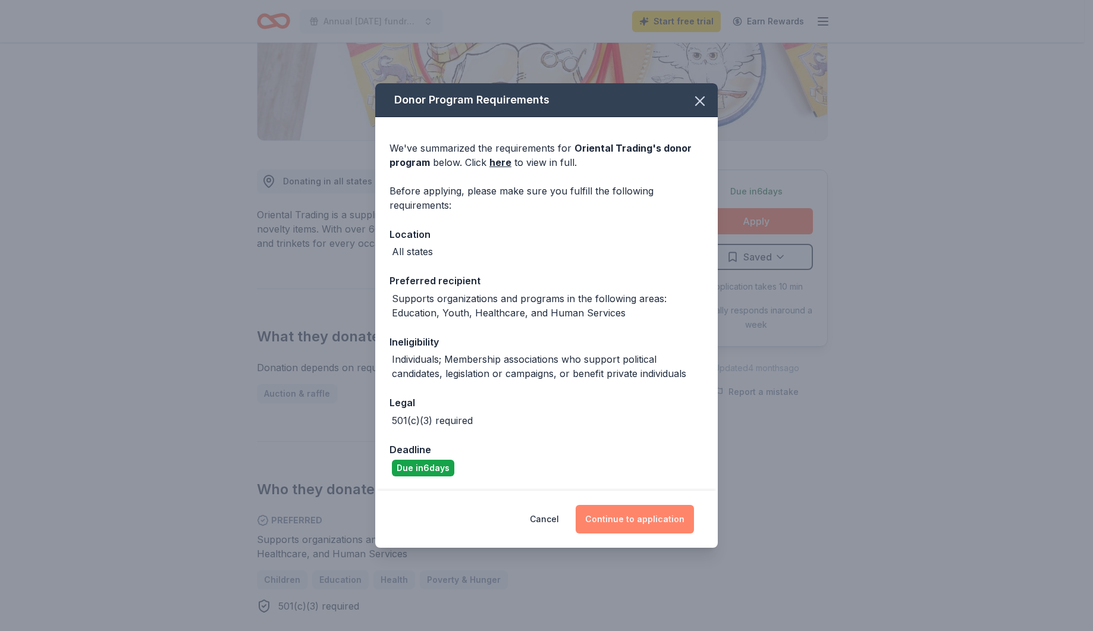
click at [642, 513] on button "Continue to application" at bounding box center [635, 519] width 118 height 29
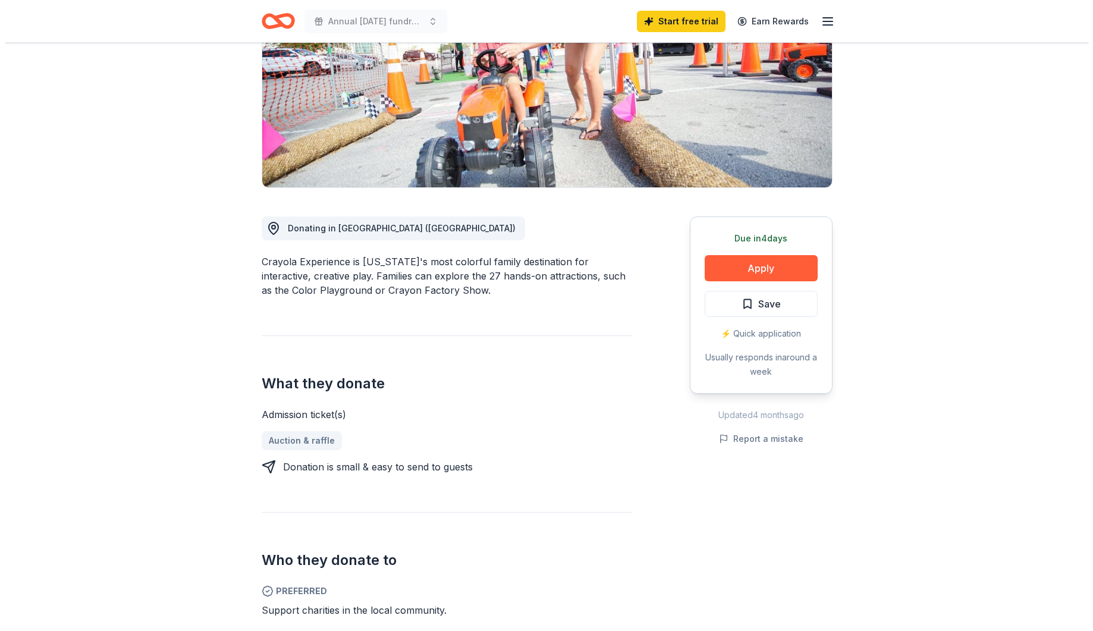
scroll to position [189, 0]
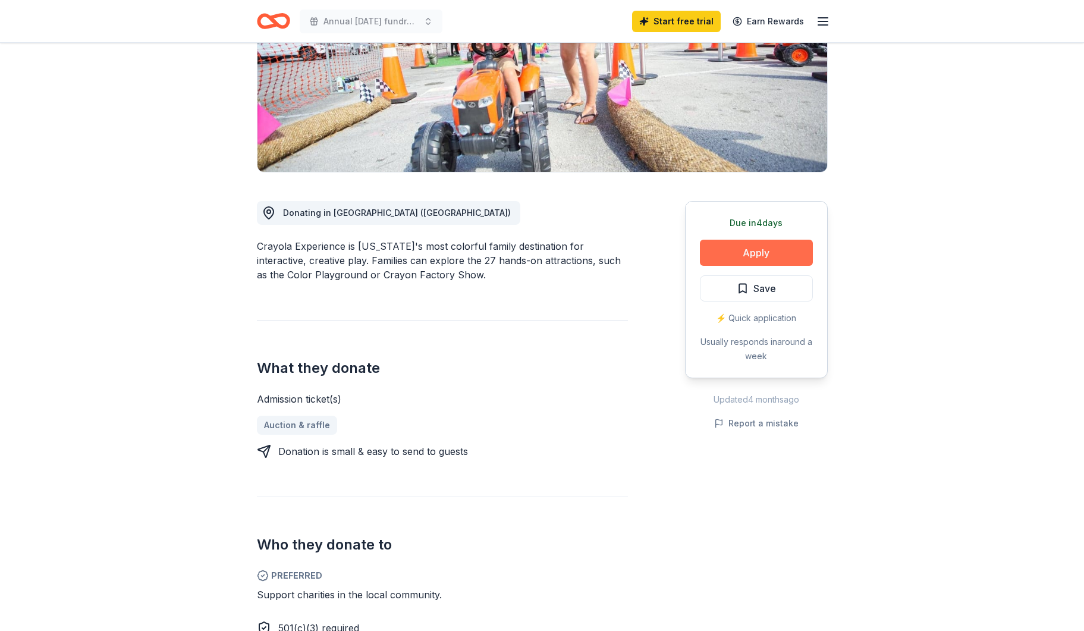
click at [775, 252] on button "Apply" at bounding box center [756, 253] width 113 height 26
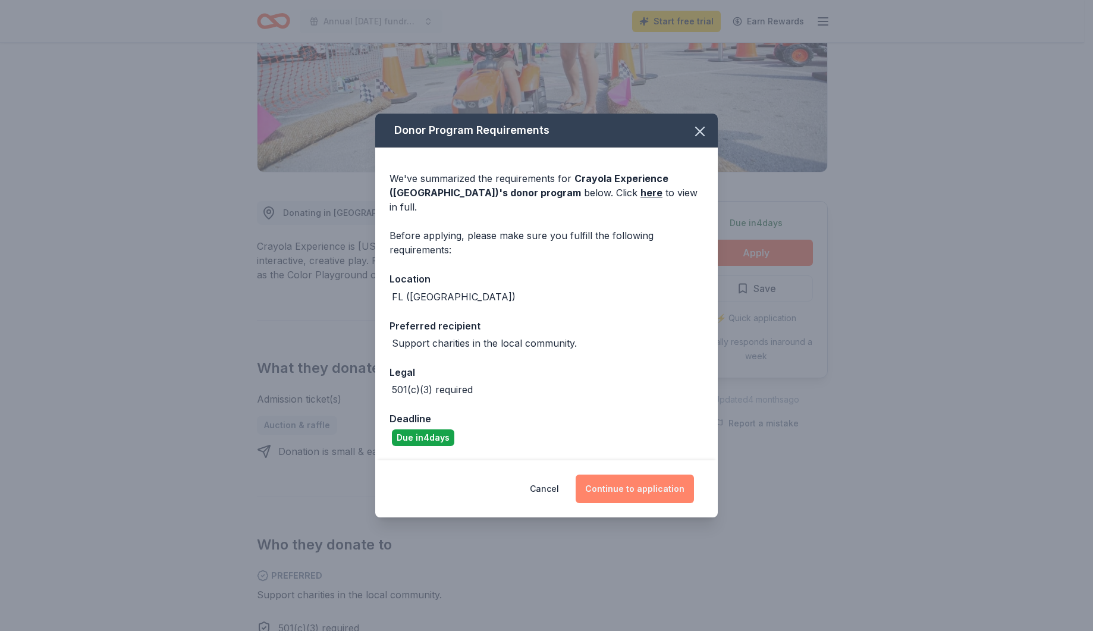
click at [629, 480] on button "Continue to application" at bounding box center [635, 489] width 118 height 29
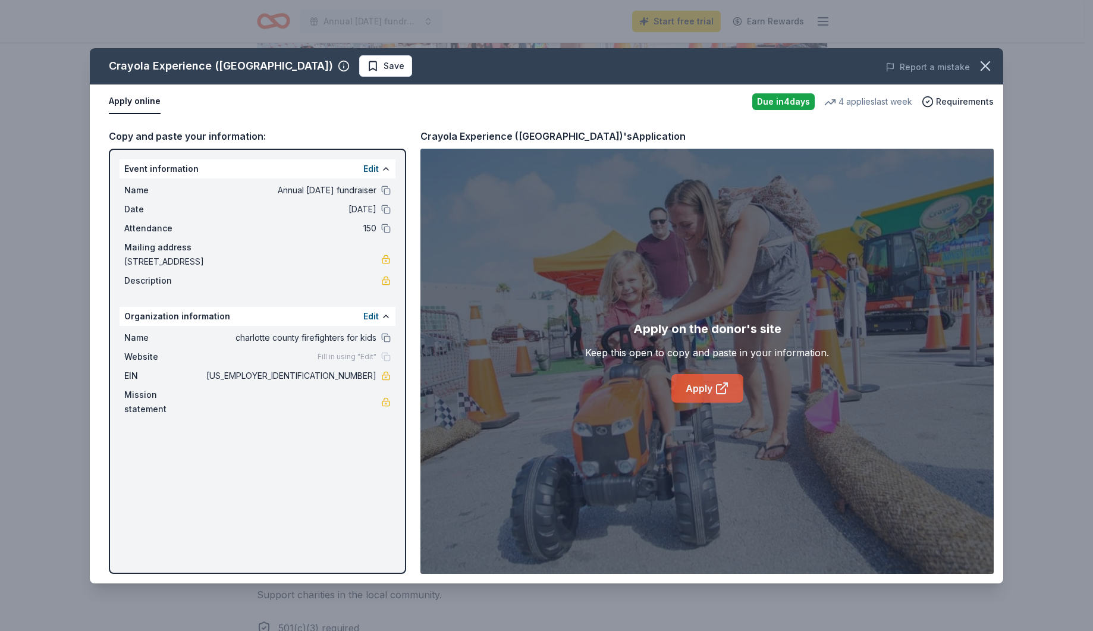
click at [712, 397] on link "Apply" at bounding box center [707, 388] width 72 height 29
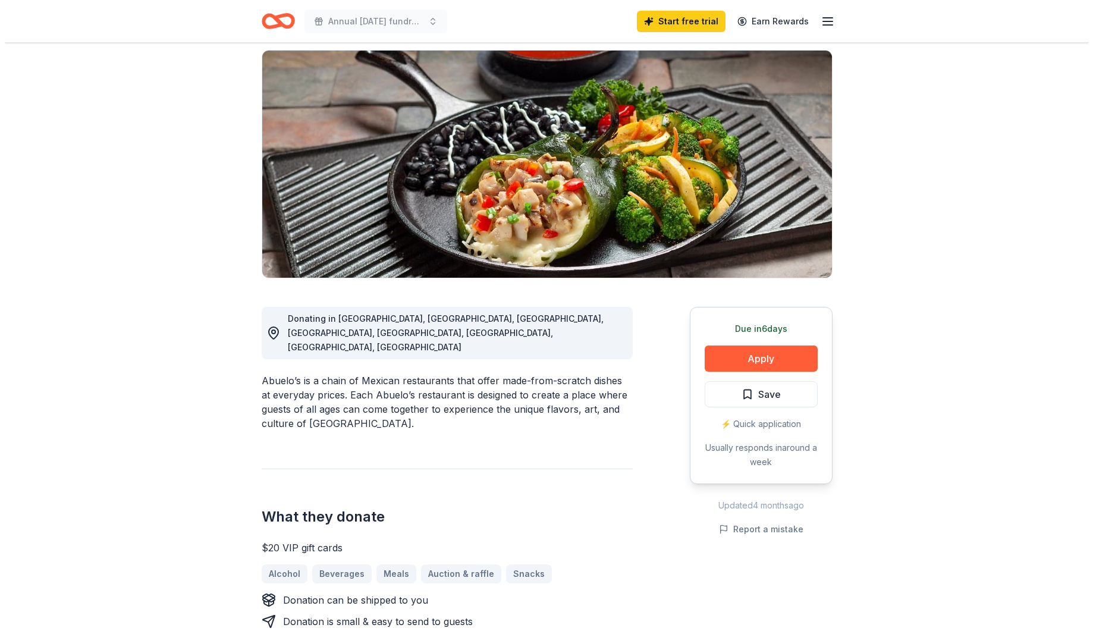
scroll to position [156, 0]
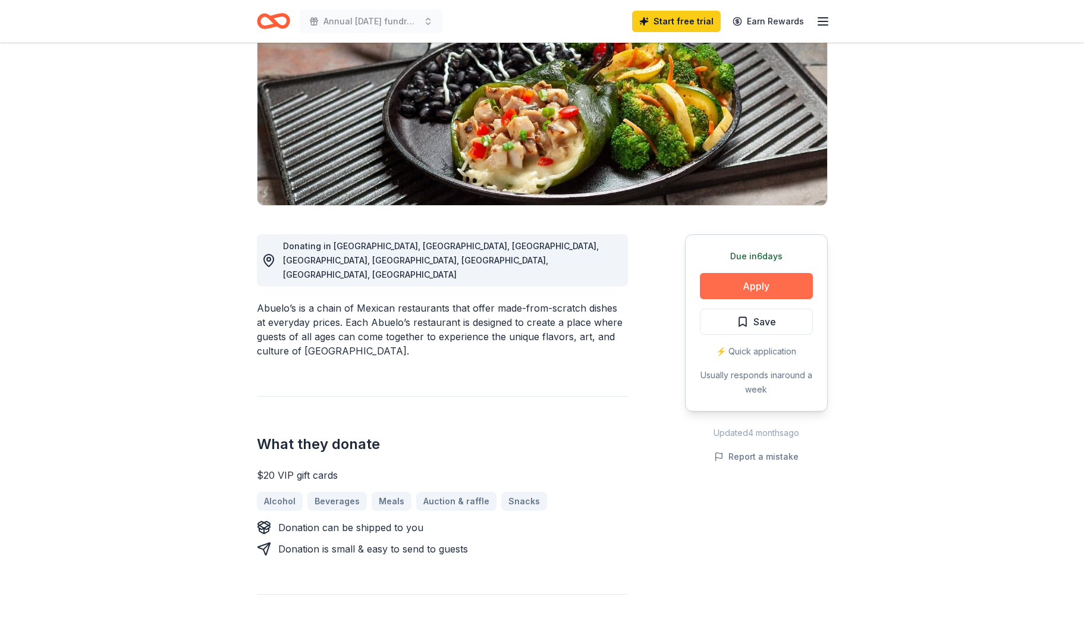
click at [730, 278] on button "Apply" at bounding box center [756, 286] width 113 height 26
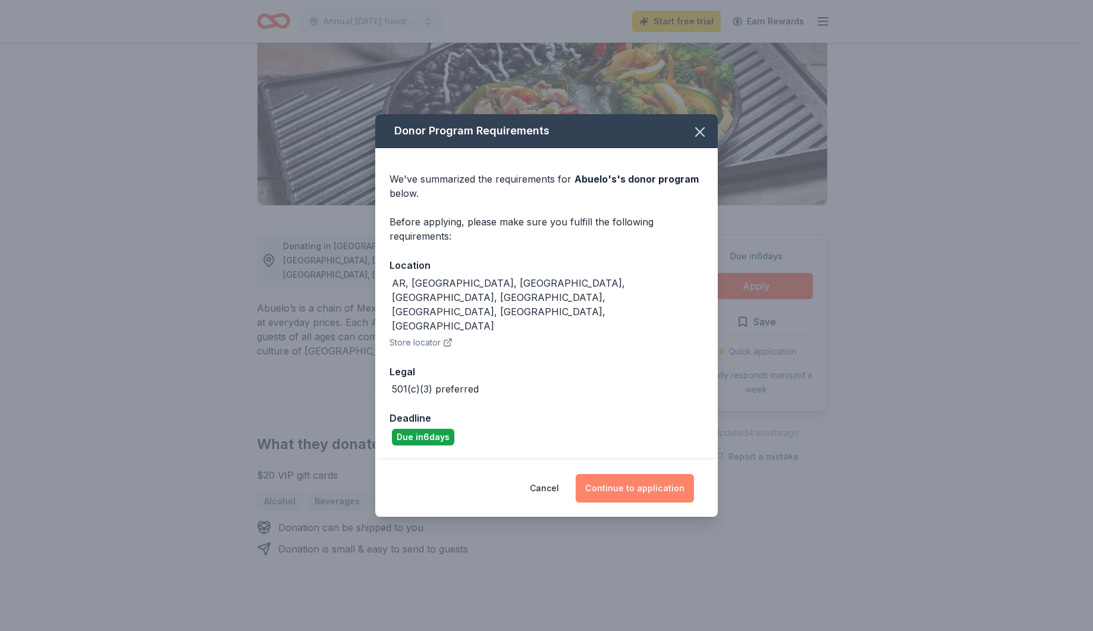
click at [640, 474] on button "Continue to application" at bounding box center [635, 488] width 118 height 29
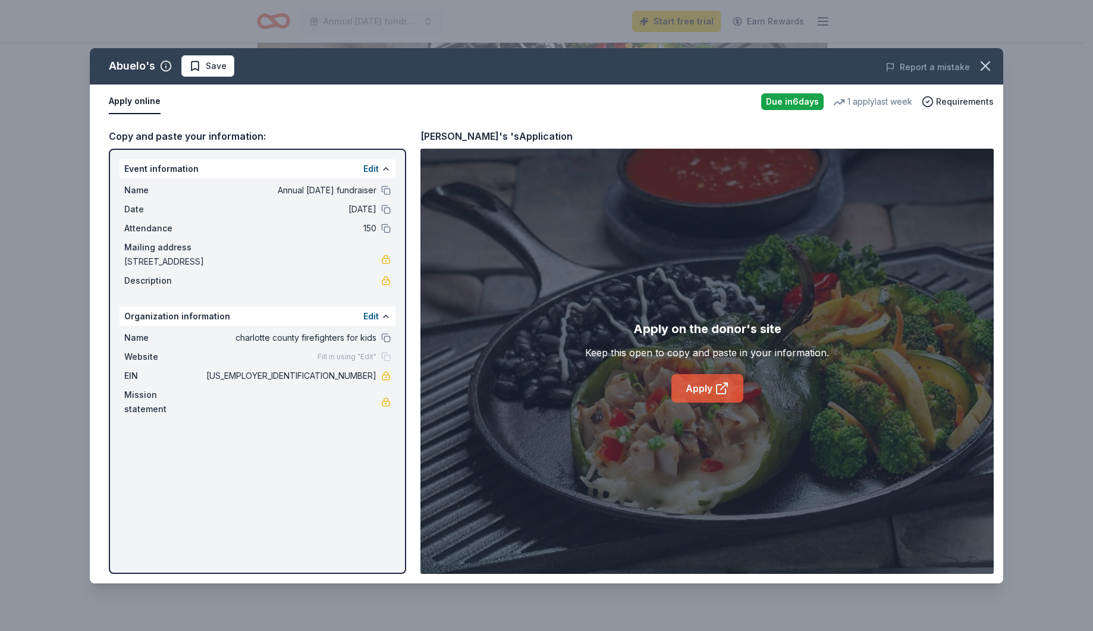
click at [718, 379] on link "Apply" at bounding box center [707, 388] width 72 height 29
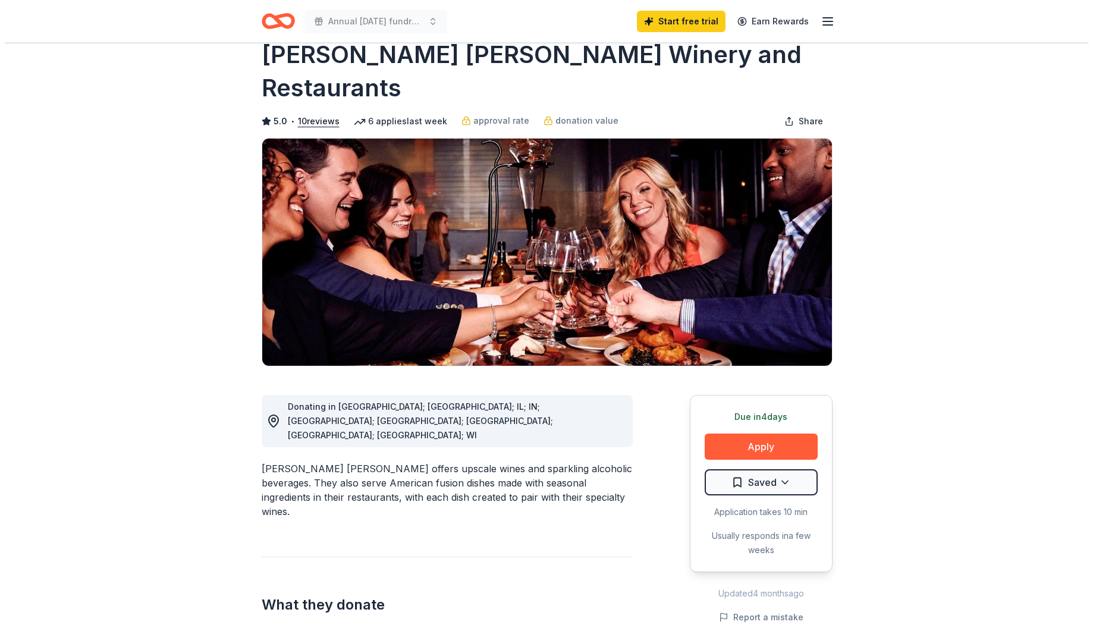
scroll to position [54, 0]
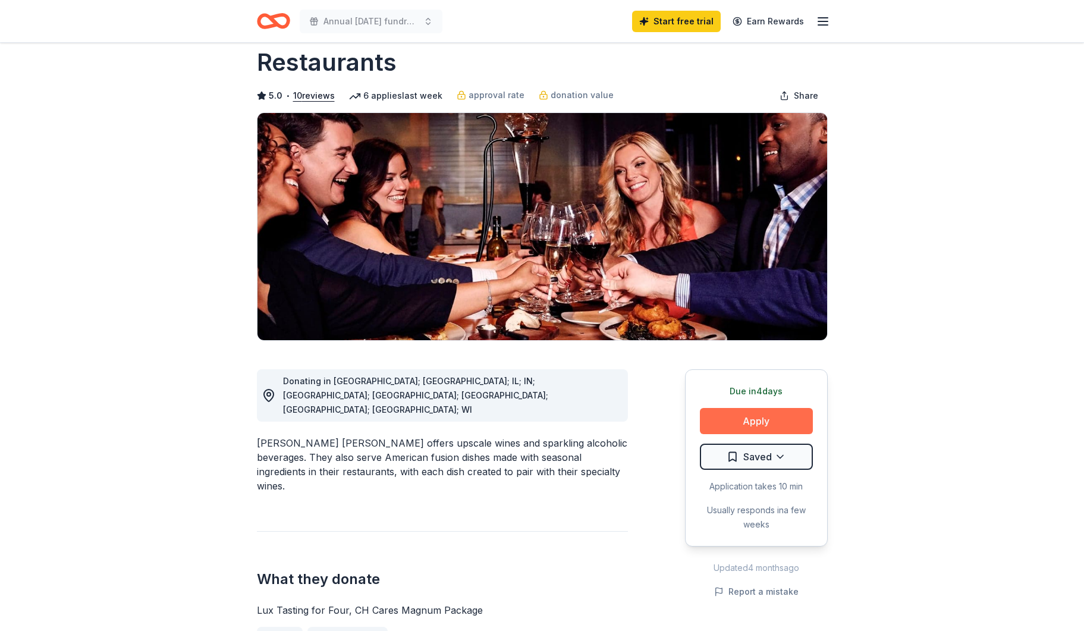
click at [739, 408] on button "Apply" at bounding box center [756, 421] width 113 height 26
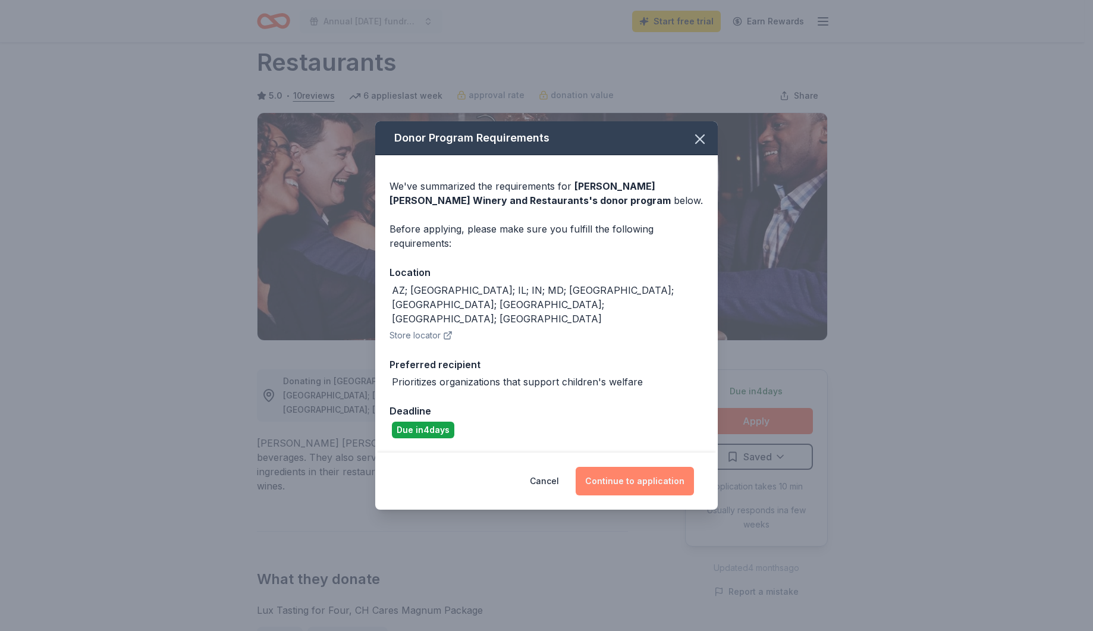
click at [636, 467] on button "Continue to application" at bounding box center [635, 481] width 118 height 29
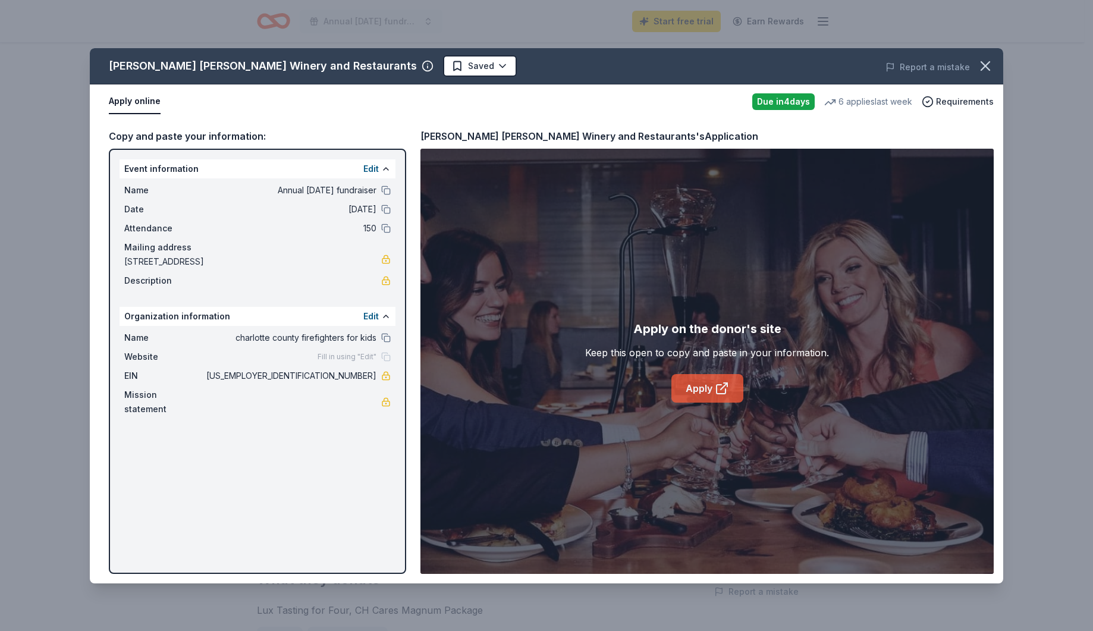
click at [686, 391] on link "Apply" at bounding box center [707, 388] width 72 height 29
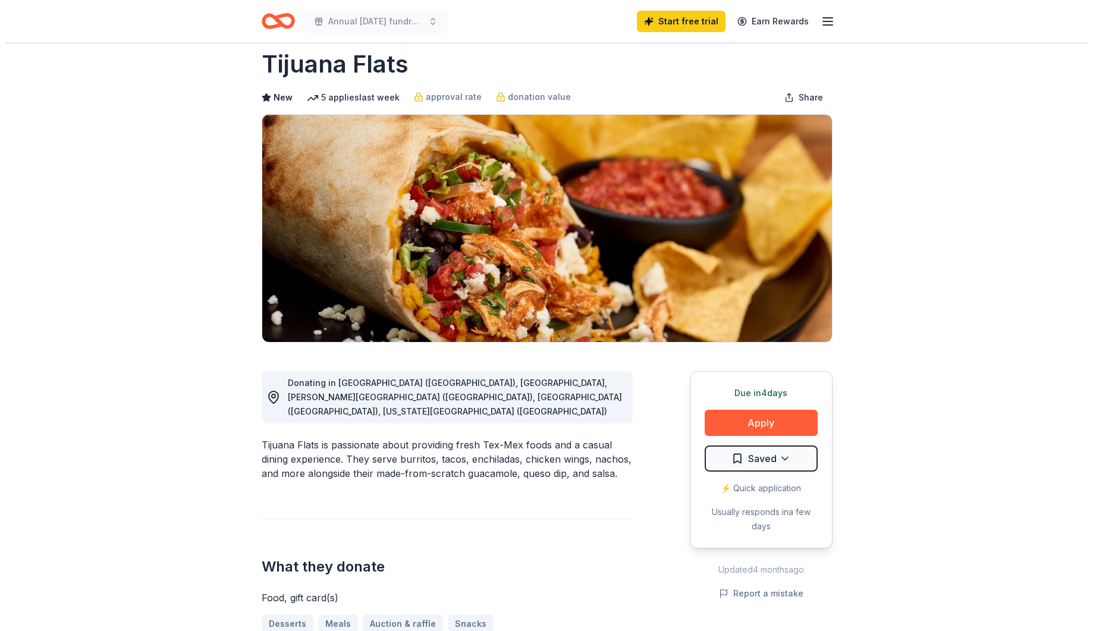
scroll to position [48, 0]
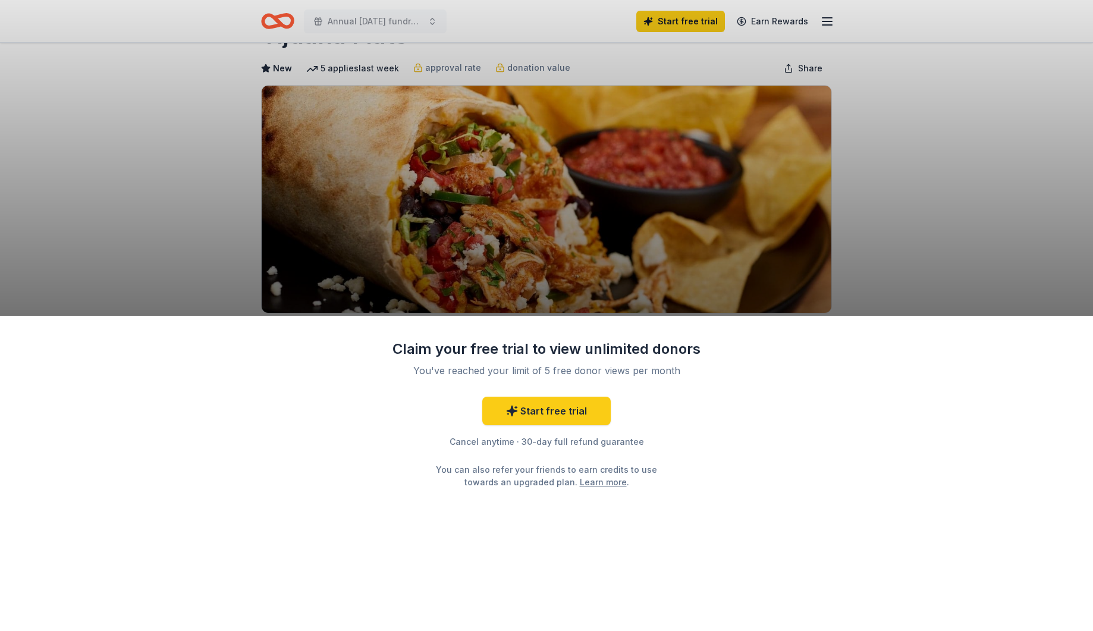
click at [740, 400] on div "Claim your free trial to view unlimited donors You've reached your limit of 5 f…" at bounding box center [546, 474] width 1093 height 316
click at [677, 19] on div "Claim your free trial to view unlimited donors You've reached your limit of 5 f…" at bounding box center [546, 315] width 1093 height 631
click at [542, 412] on link "Start free trial" at bounding box center [546, 411] width 128 height 29
click at [536, 414] on link "Start free trial" at bounding box center [546, 411] width 128 height 29
click at [523, 414] on link "Start free trial" at bounding box center [546, 411] width 128 height 29
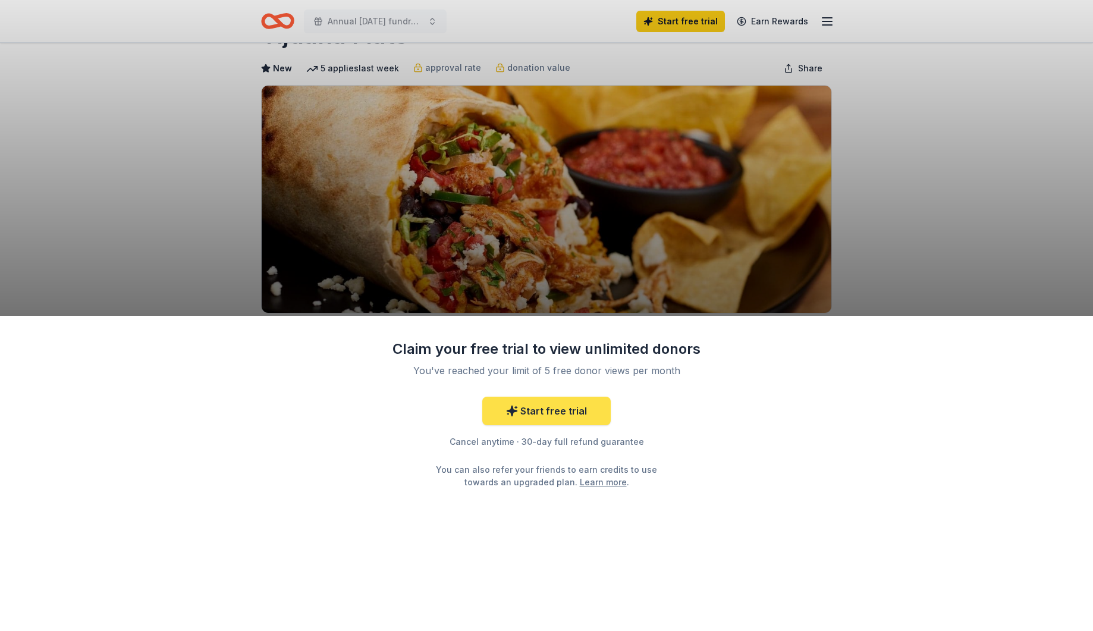
click at [552, 413] on link "Start free trial" at bounding box center [546, 411] width 128 height 29
click at [664, 15] on div "Claim your free trial to view unlimited donors You've reached your limit of 5 f…" at bounding box center [546, 315] width 1093 height 631
click at [659, 20] on div "Claim your free trial to view unlimited donors You've reached your limit of 5 f…" at bounding box center [546, 315] width 1093 height 631
click at [928, 296] on div "Claim your free trial to view unlimited donors You've reached your limit of 5 f…" at bounding box center [546, 315] width 1093 height 631
click at [530, 409] on link "Start free trial" at bounding box center [546, 411] width 128 height 29
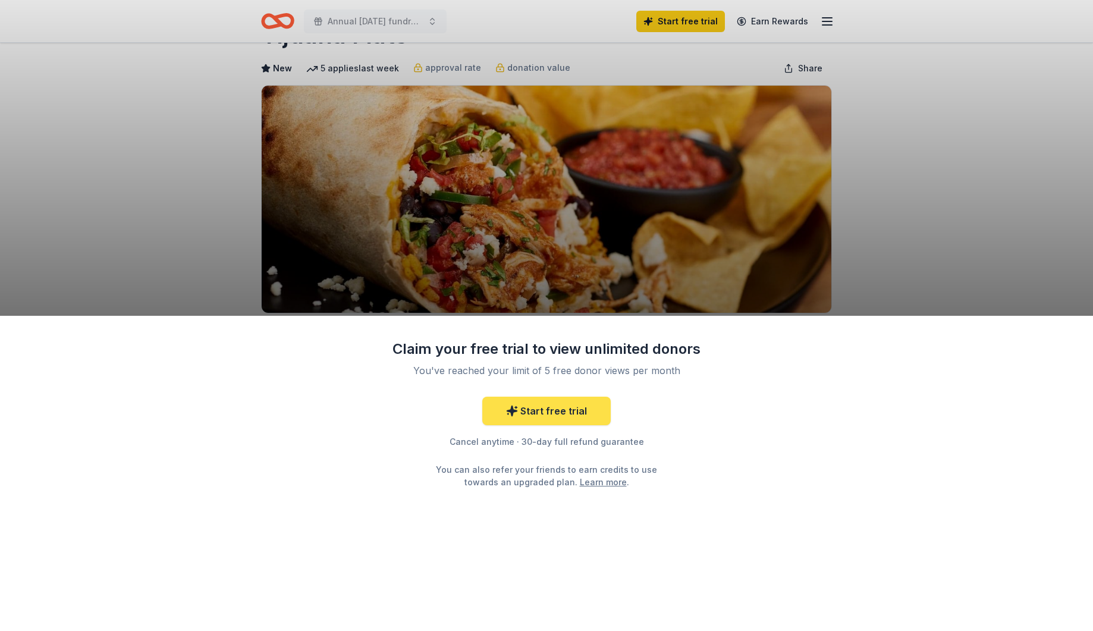
click at [564, 413] on link "Start free trial" at bounding box center [546, 411] width 128 height 29
click at [558, 411] on link "Start free trial" at bounding box center [546, 411] width 128 height 29
click at [683, 13] on div "Claim your free trial to view unlimited donors You've reached your limit of 5 f…" at bounding box center [546, 315] width 1093 height 631
drag, startPoint x: 679, startPoint y: 23, endPoint x: 645, endPoint y: 84, distance: 70.3
click at [679, 23] on div "Claim your free trial to view unlimited donors You've reached your limit of 5 f…" at bounding box center [546, 315] width 1093 height 631
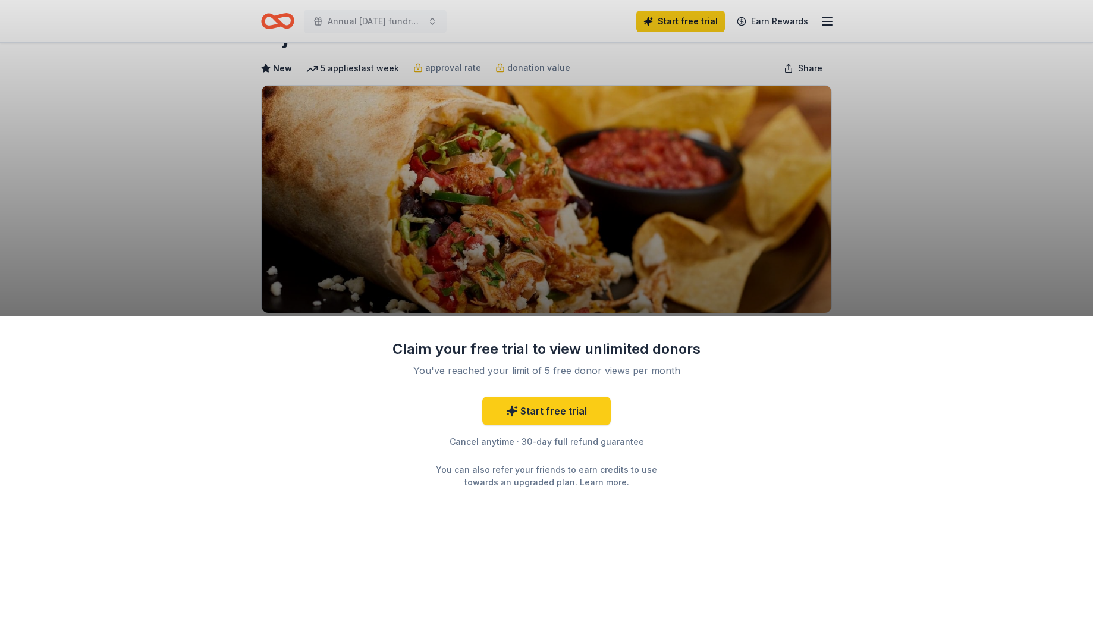
click at [562, 362] on div "Claim your free trial to view unlimited donors You've reached your limit of 5 f…" at bounding box center [546, 414] width 309 height 149
click at [552, 404] on link "Start free trial" at bounding box center [546, 411] width 128 height 29
click at [533, 492] on div "Claim your free trial to view unlimited donors You've reached your limit of 5 f…" at bounding box center [546, 474] width 1093 height 316
click at [586, 485] on link "Learn more" at bounding box center [603, 482] width 47 height 12
drag, startPoint x: 552, startPoint y: 409, endPoint x: 545, endPoint y: 410, distance: 6.6
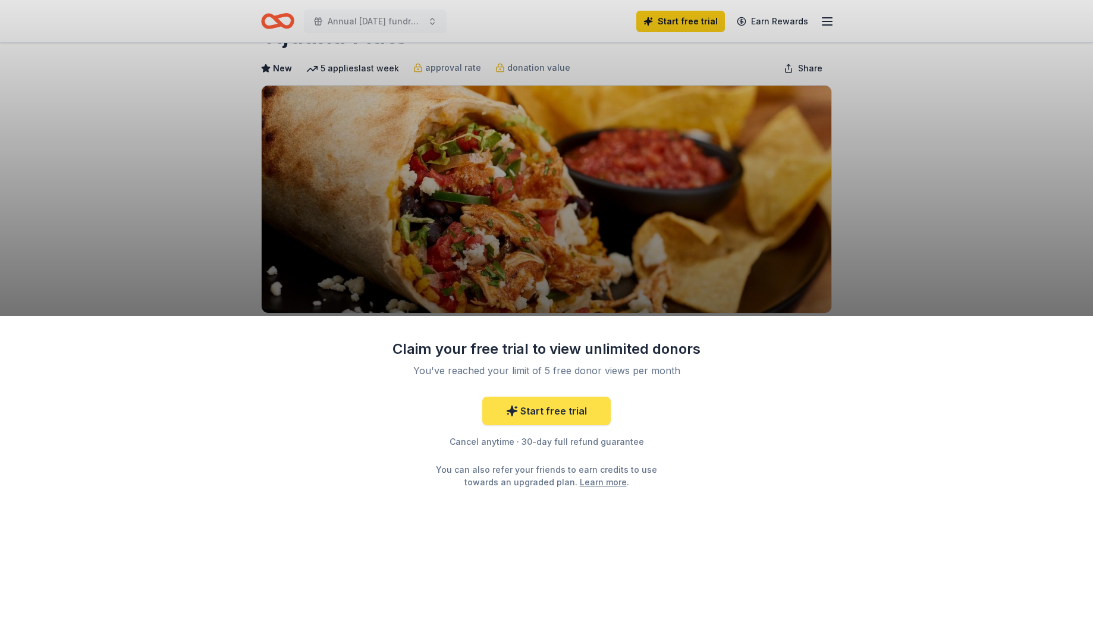
click at [552, 409] on link "Start free trial" at bounding box center [546, 411] width 128 height 29
click at [533, 414] on link "Start free trial" at bounding box center [546, 411] width 128 height 29
click at [518, 414] on icon at bounding box center [512, 411] width 12 height 12
click at [834, 21] on div "Claim your free trial to view unlimited donors You've reached your limit of 5 f…" at bounding box center [546, 315] width 1093 height 631
click at [828, 21] on div "Claim your free trial to view unlimited donors You've reached your limit of 5 f…" at bounding box center [546, 315] width 1093 height 631
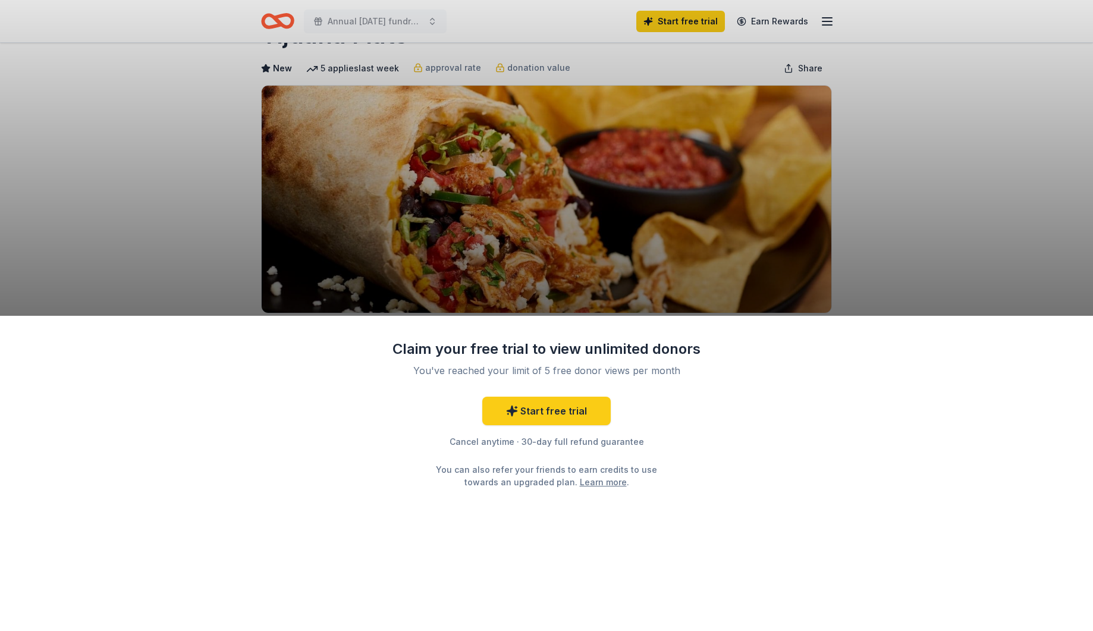
click at [567, 20] on div "Claim your free trial to view unlimited donors You've reached your limit of 5 f…" at bounding box center [546, 315] width 1093 height 631
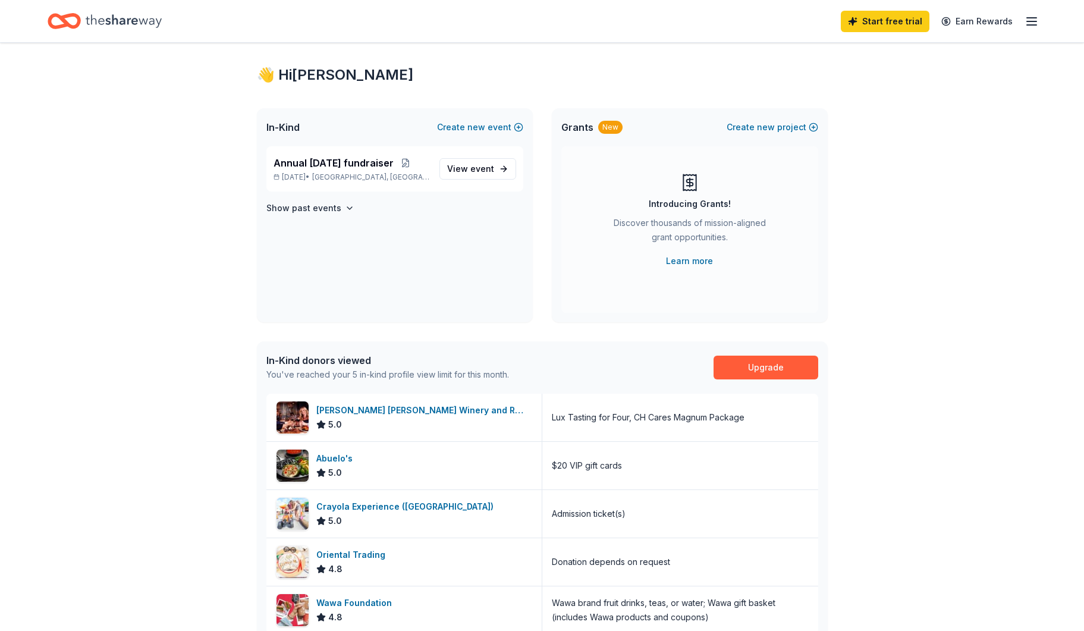
scroll to position [106, 0]
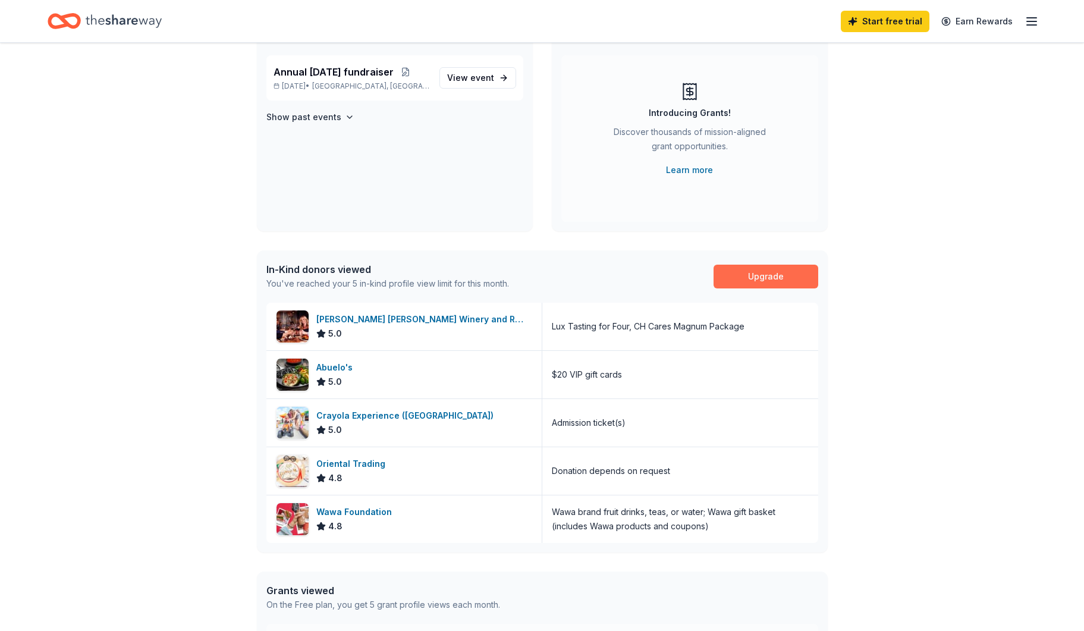
click at [759, 274] on link "Upgrade" at bounding box center [766, 277] width 105 height 24
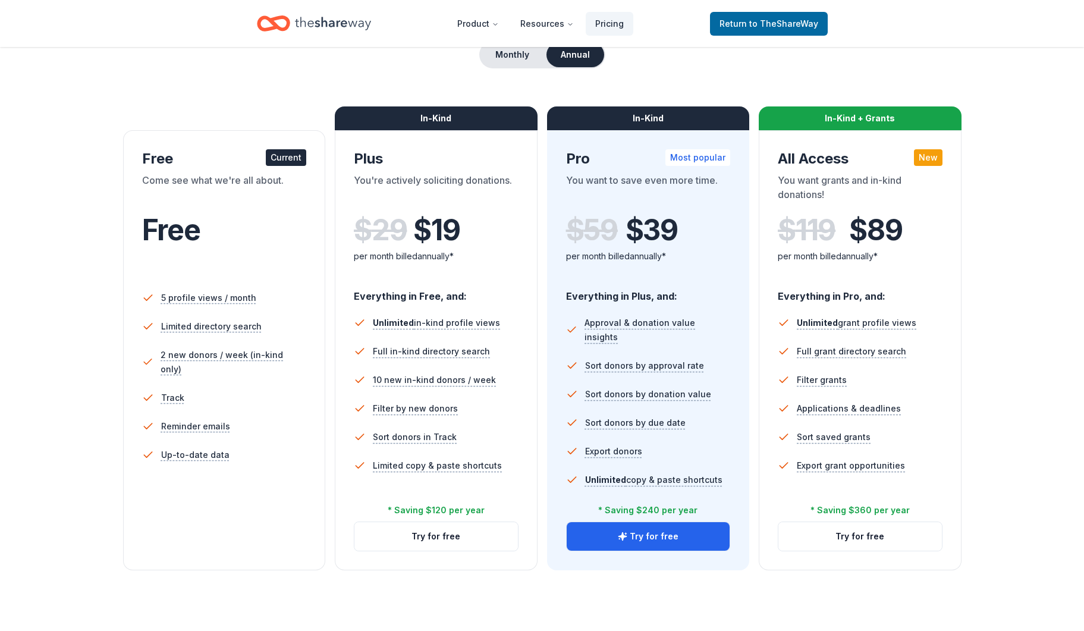
scroll to position [137, 0]
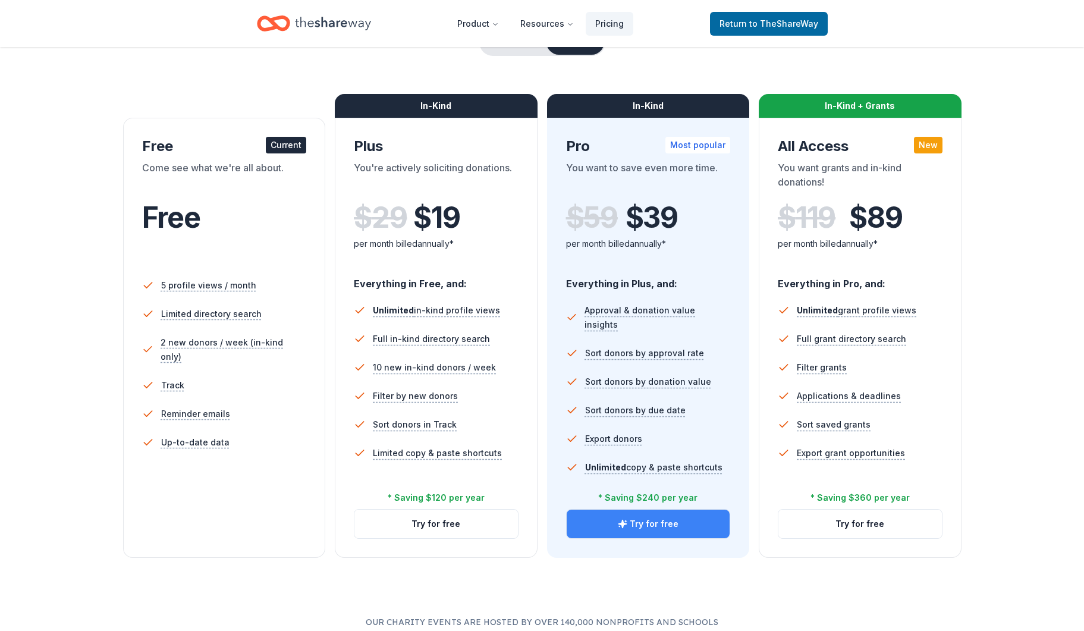
click at [596, 526] on button "Try for free" at bounding box center [649, 524] width 164 height 29
